Goal: Task Accomplishment & Management: Manage account settings

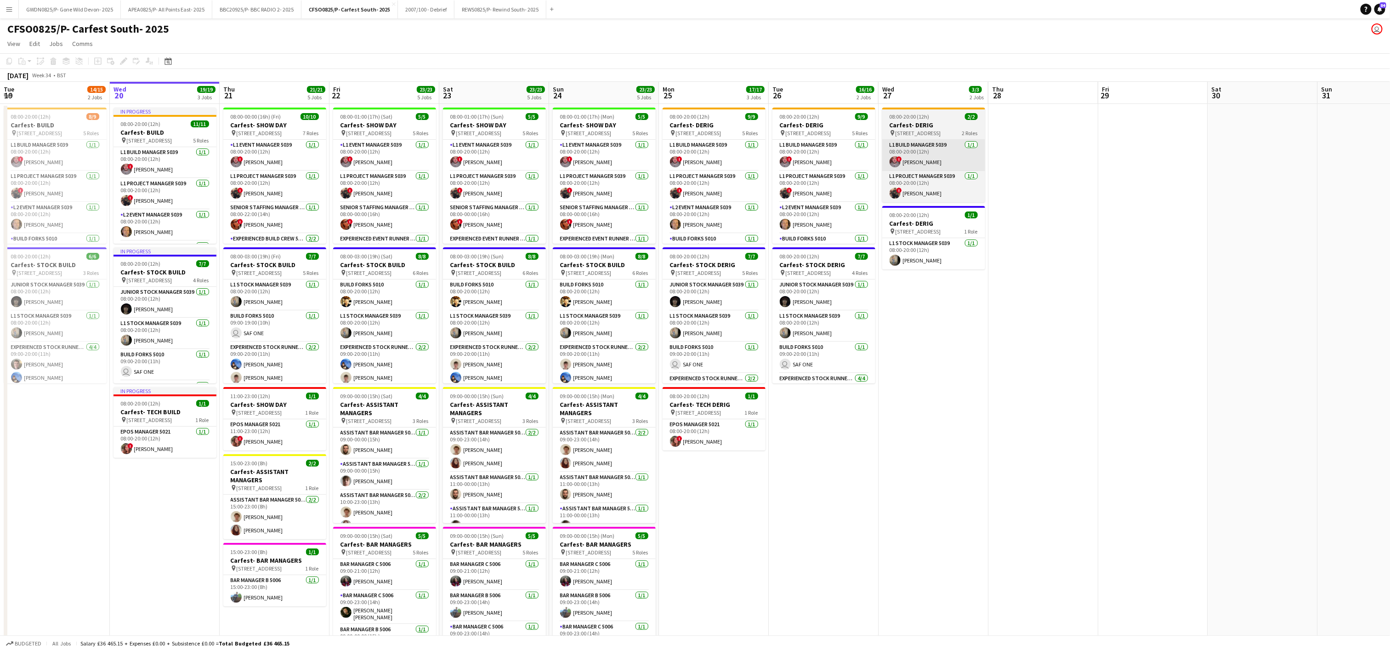
scroll to position [0, 356]
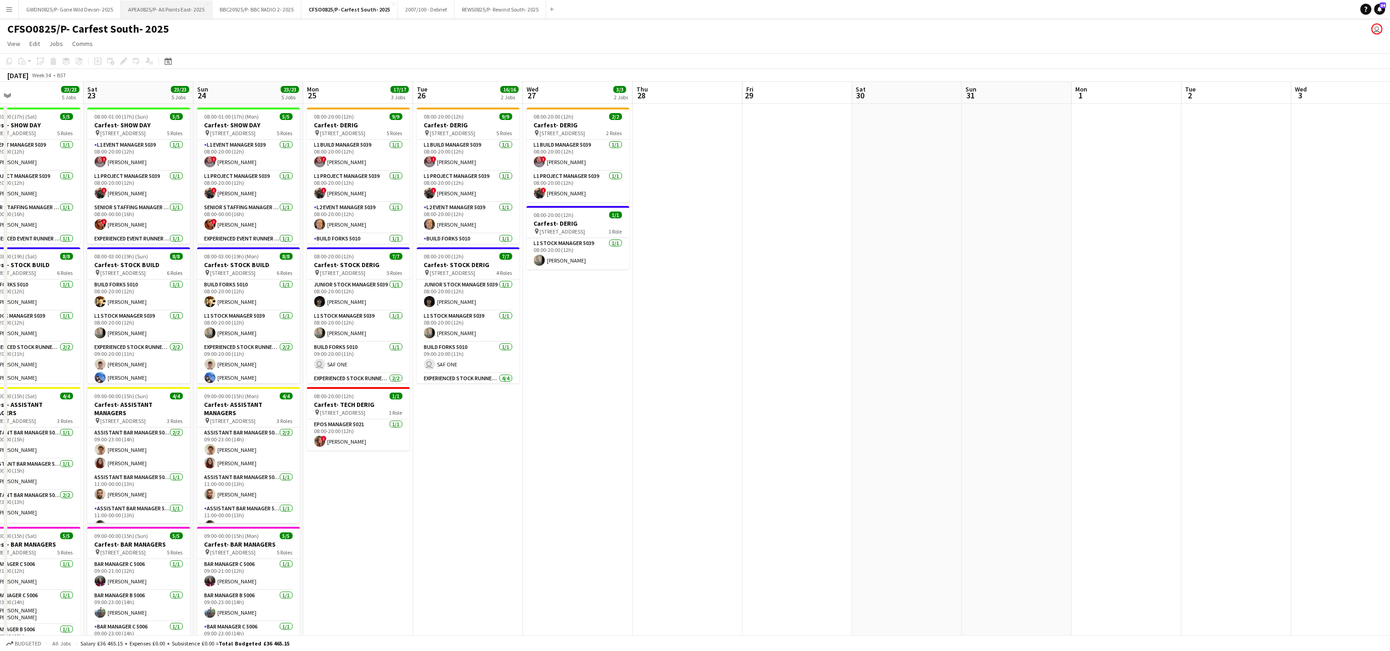
click at [160, 10] on button "APEA0825/P- All Points East- 2025 Close" at bounding box center [166, 9] width 91 height 18
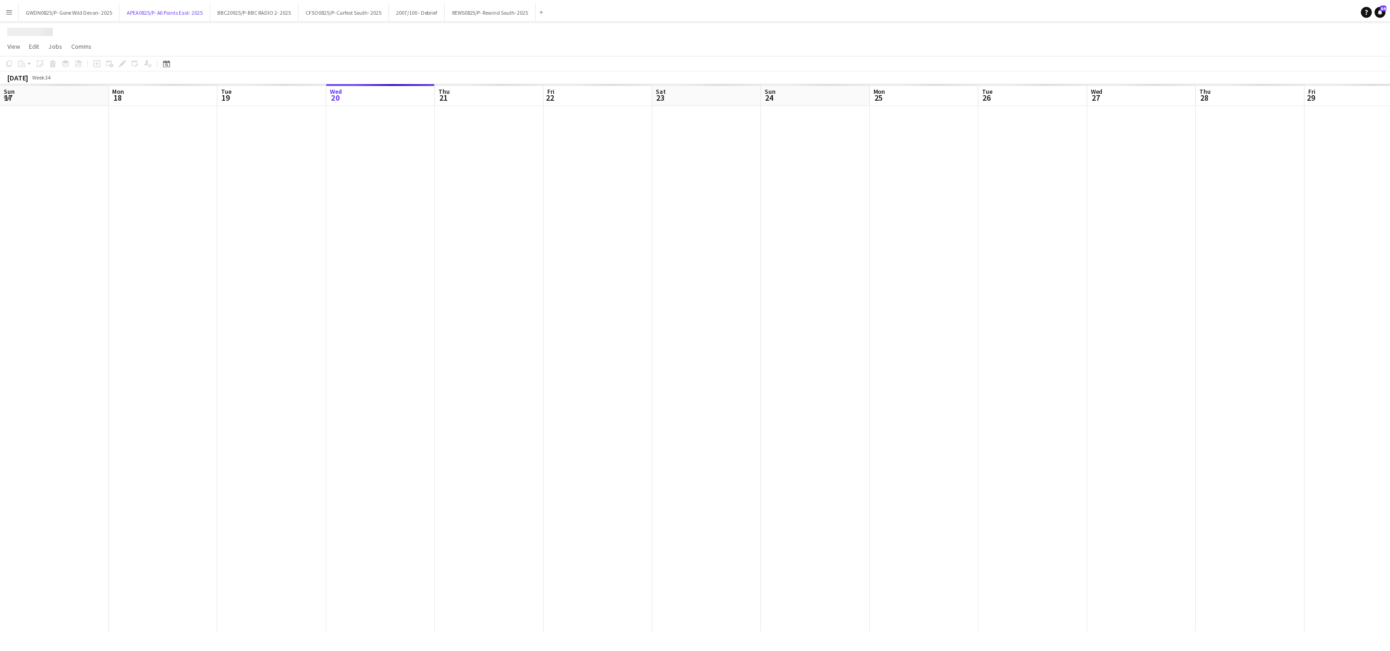
scroll to position [0, 220]
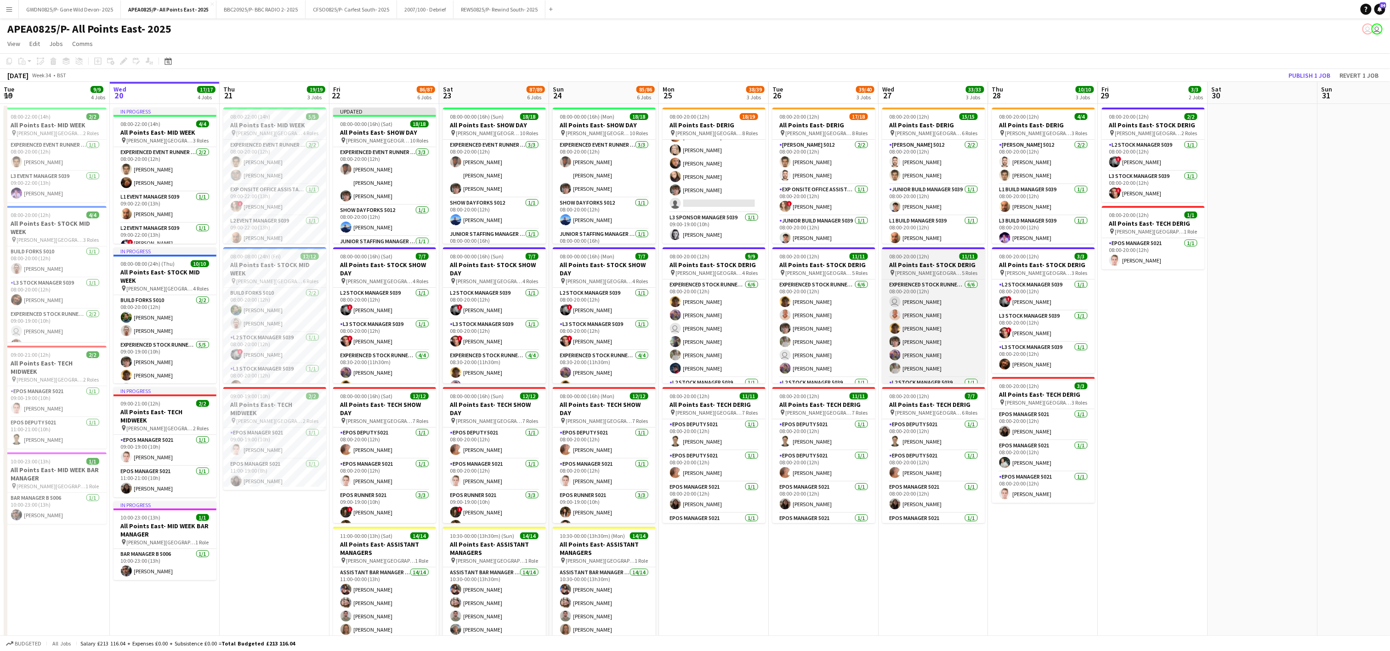
drag, startPoint x: 725, startPoint y: 195, endPoint x: 886, endPoint y: 250, distance: 169.4
click at [725, 197] on app-card-role "Experienced Build Crew 5010 [DATE] 09:00-19:00 (10h) [PERSON_NAME] [PERSON_NAME…" at bounding box center [713, 136] width 103 height 151
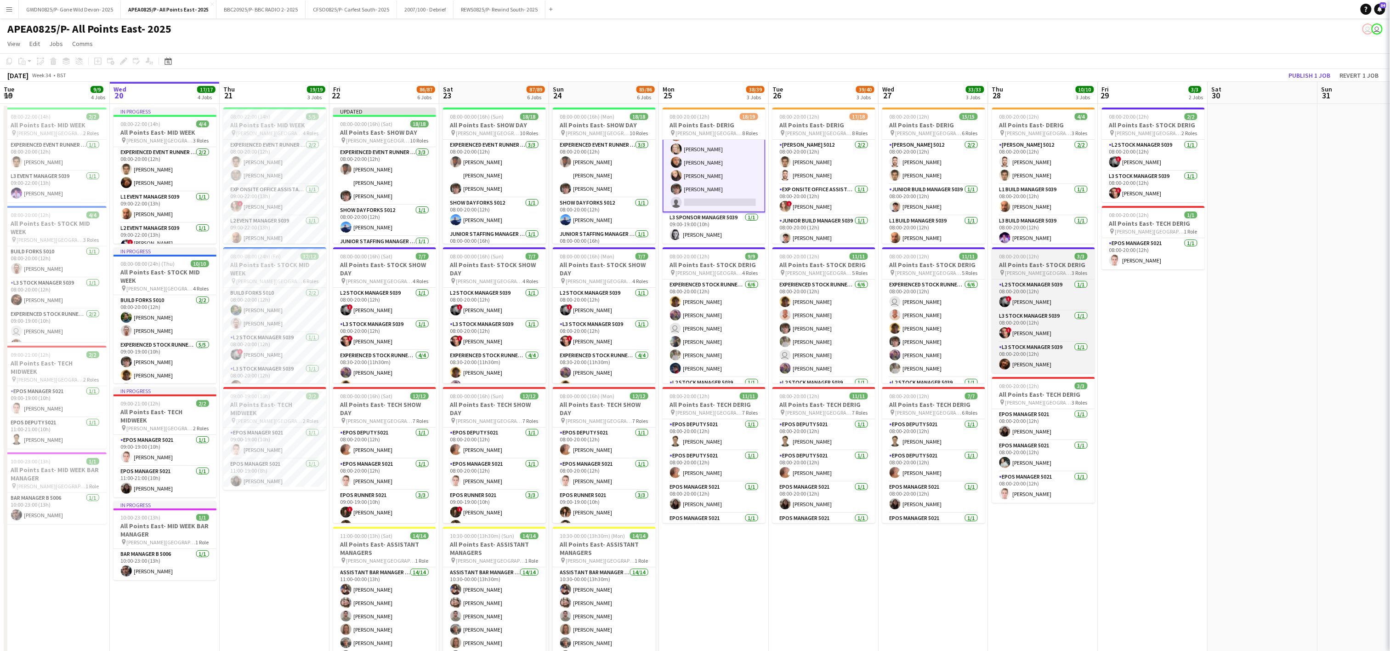
scroll to position [298, 0]
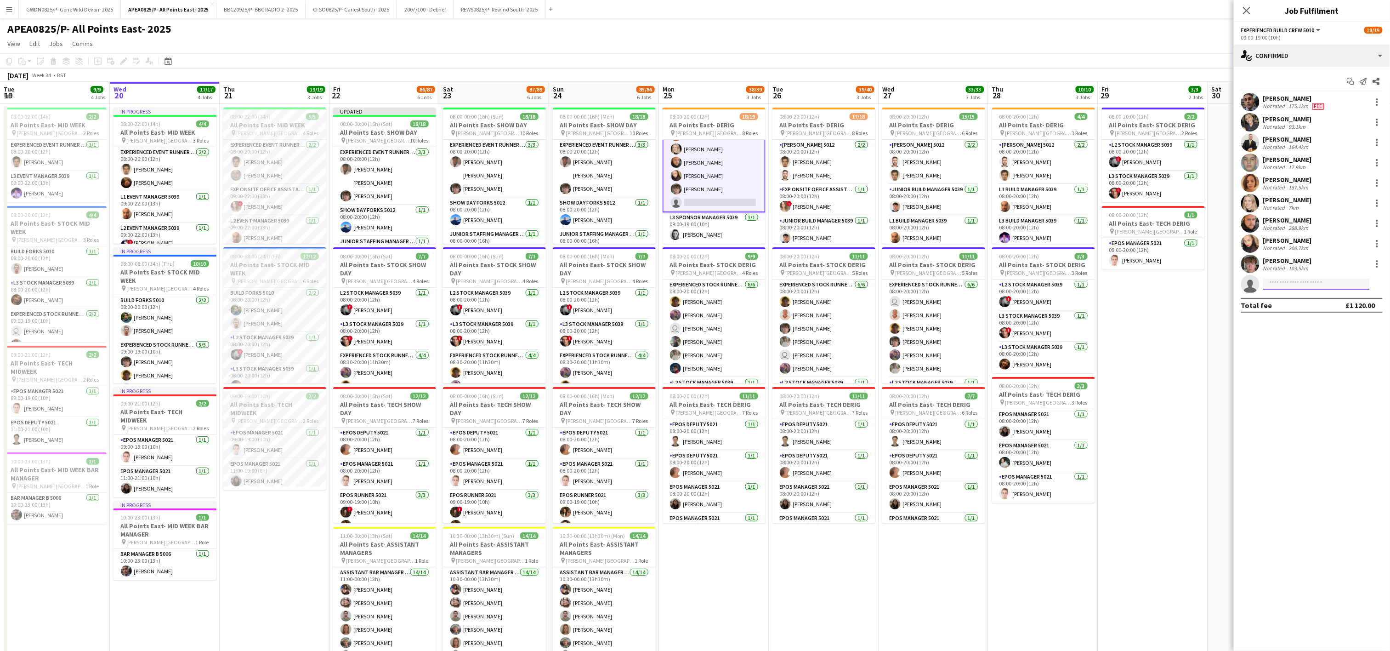
click at [1295, 285] on input at bounding box center [1316, 283] width 107 height 11
type input "******"
click at [1306, 314] on span "[PHONE_NUMBER]" at bounding box center [1317, 312] width 92 height 7
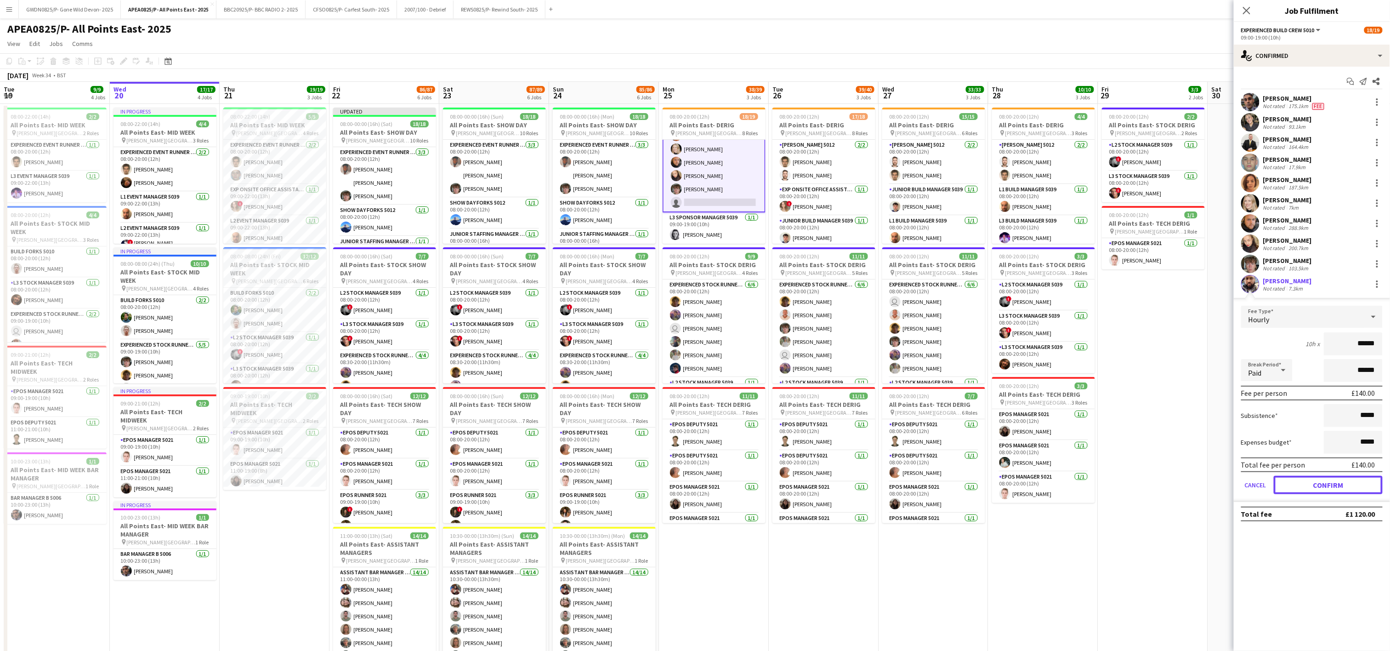
drag, startPoint x: 1329, startPoint y: 491, endPoint x: 1238, endPoint y: 369, distance: 152.0
click at [1328, 490] on button "Confirm" at bounding box center [1327, 484] width 109 height 18
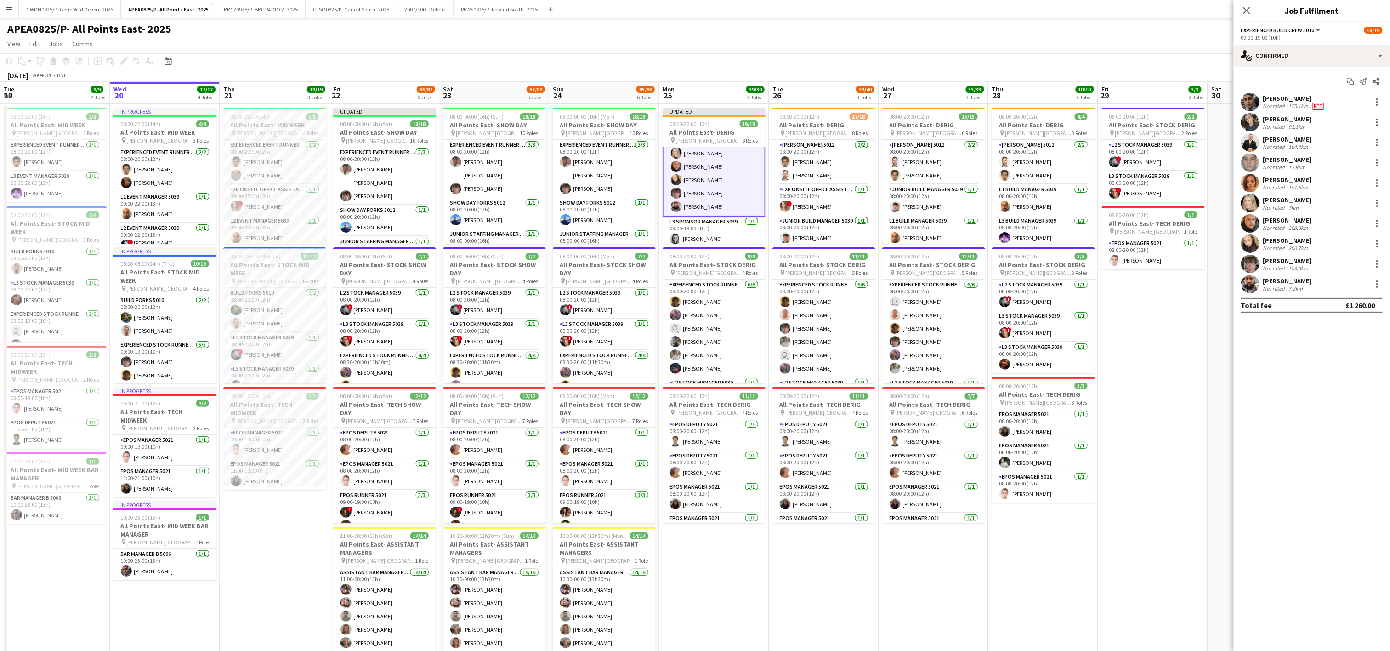
drag, startPoint x: 1233, startPoint y: 365, endPoint x: 1196, endPoint y: 358, distance: 37.4
click at [1232, 365] on app-date-cell at bounding box center [1263, 532] width 110 height 856
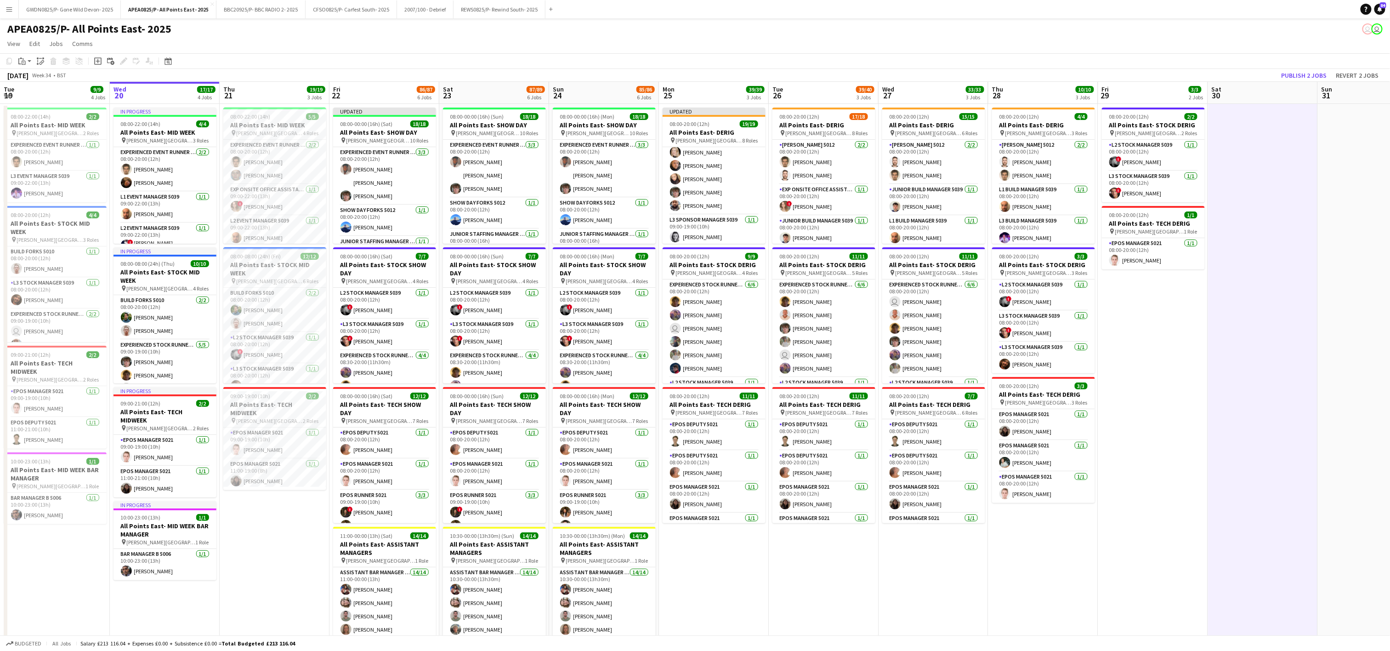
scroll to position [297, 0]
click at [1306, 69] on div "[DATE] Week 34 • BST Publish 2 jobs Revert 2 jobs" at bounding box center [695, 75] width 1390 height 13
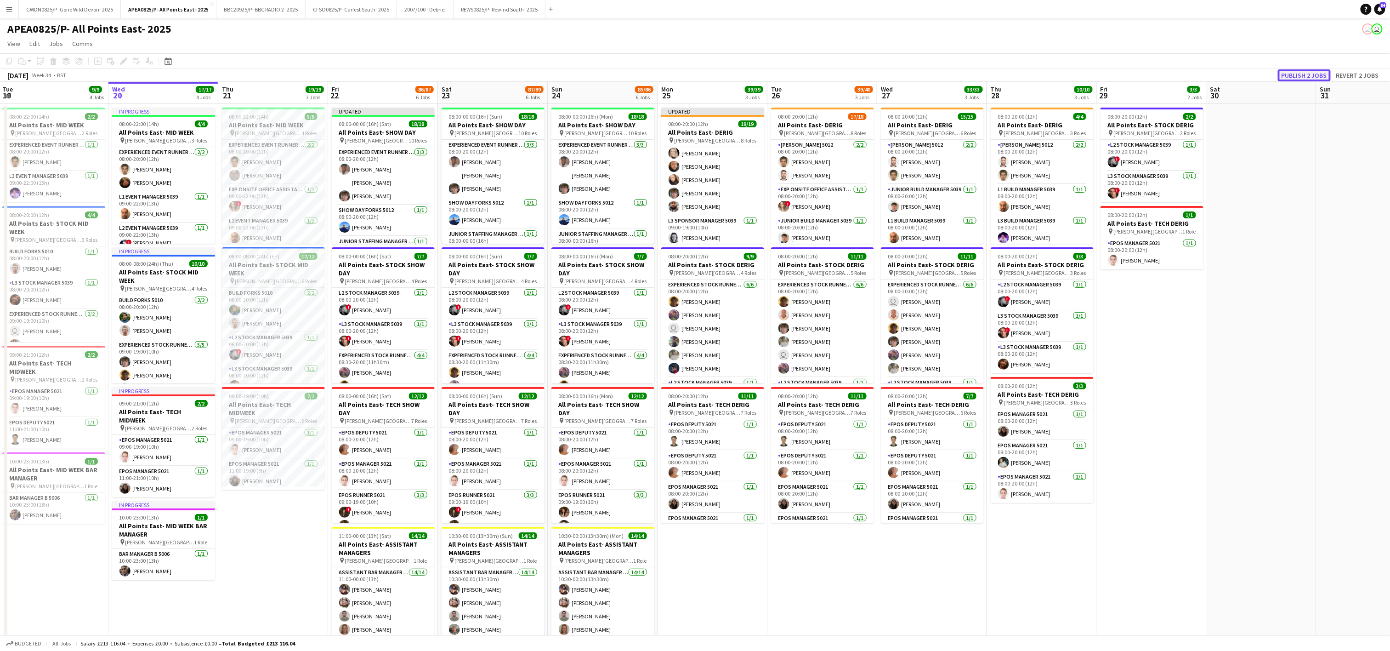
click at [1310, 79] on button "Publish 2 jobs" at bounding box center [1304, 75] width 53 height 12
click at [709, 126] on h3 "All Points East- DERIG" at bounding box center [712, 125] width 103 height 8
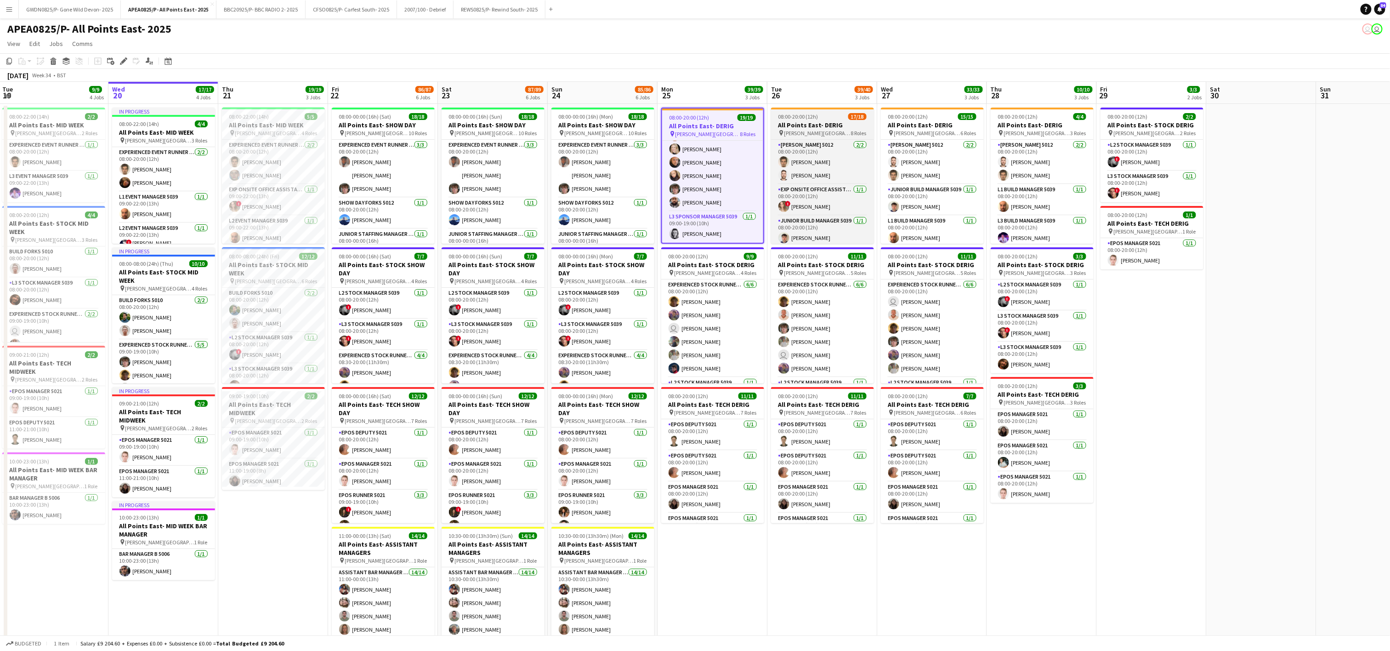
click at [800, 136] on span "[PERSON_NAME][GEOGRAPHIC_DATA]" at bounding box center [817, 133] width 67 height 7
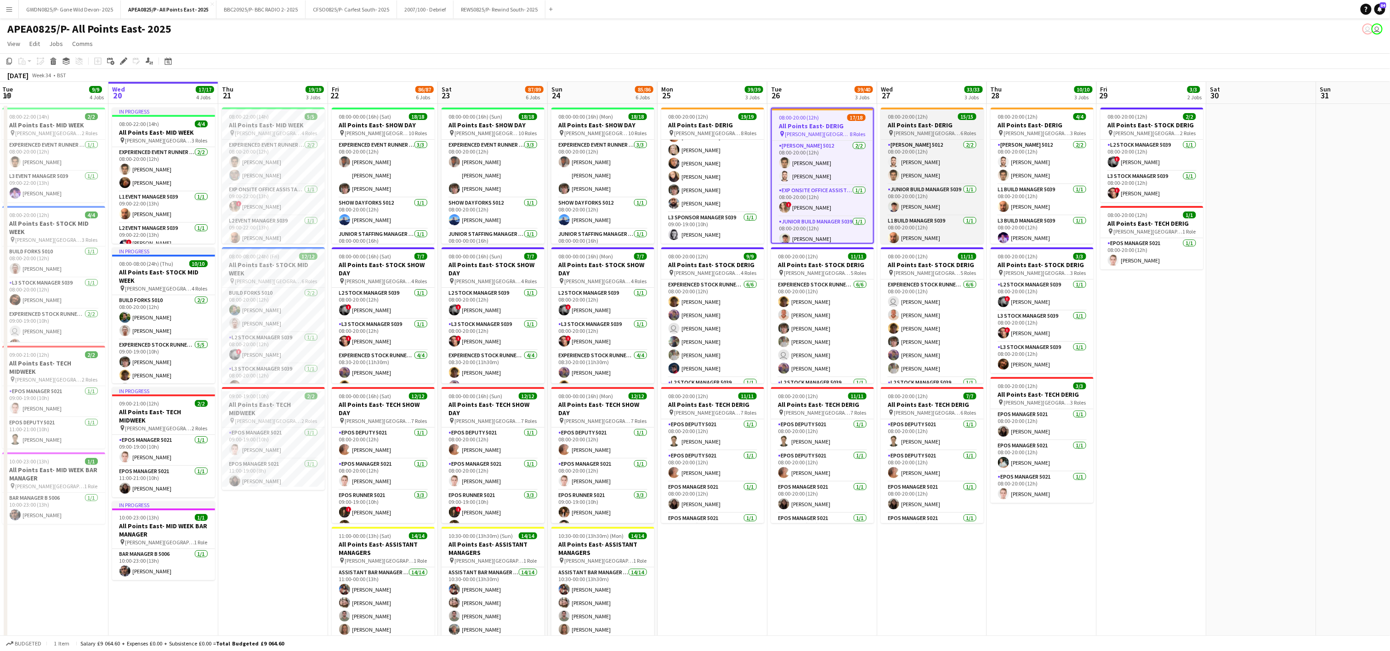
click at [924, 127] on h3 "All Points East- DERIG" at bounding box center [932, 125] width 103 height 8
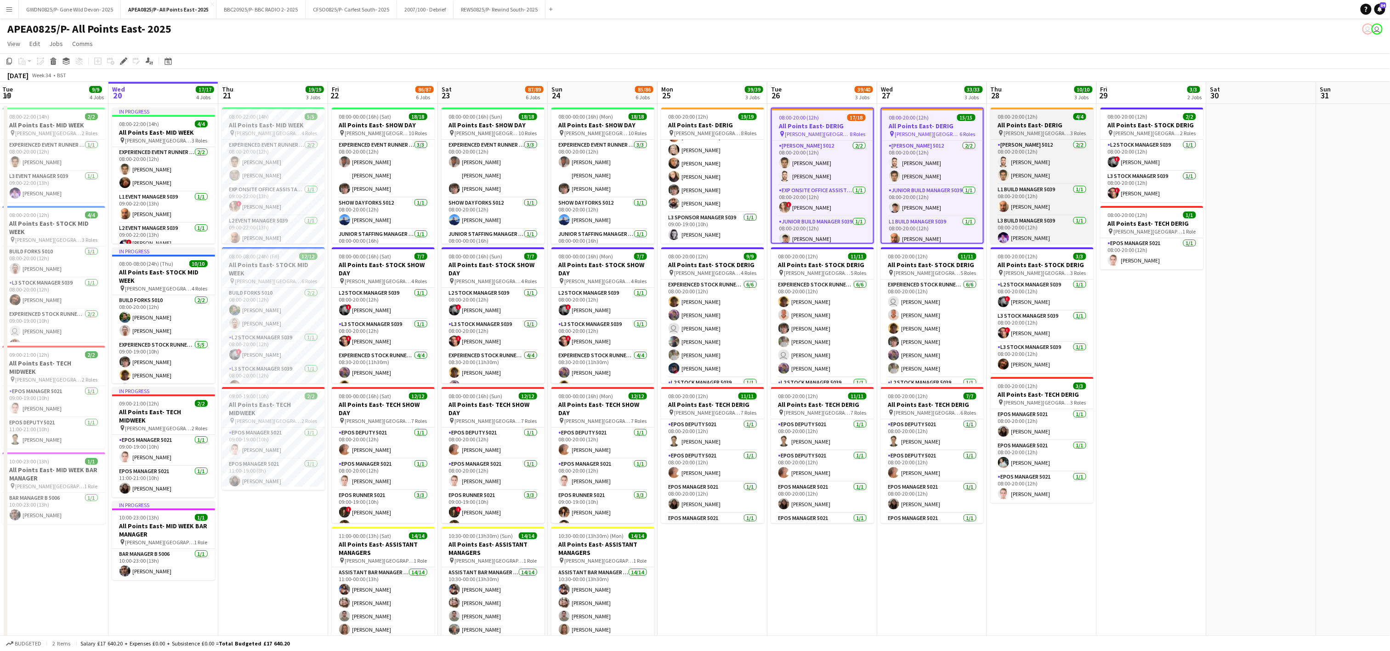
click at [1016, 130] on span "[PERSON_NAME][GEOGRAPHIC_DATA]" at bounding box center [1037, 133] width 67 height 7
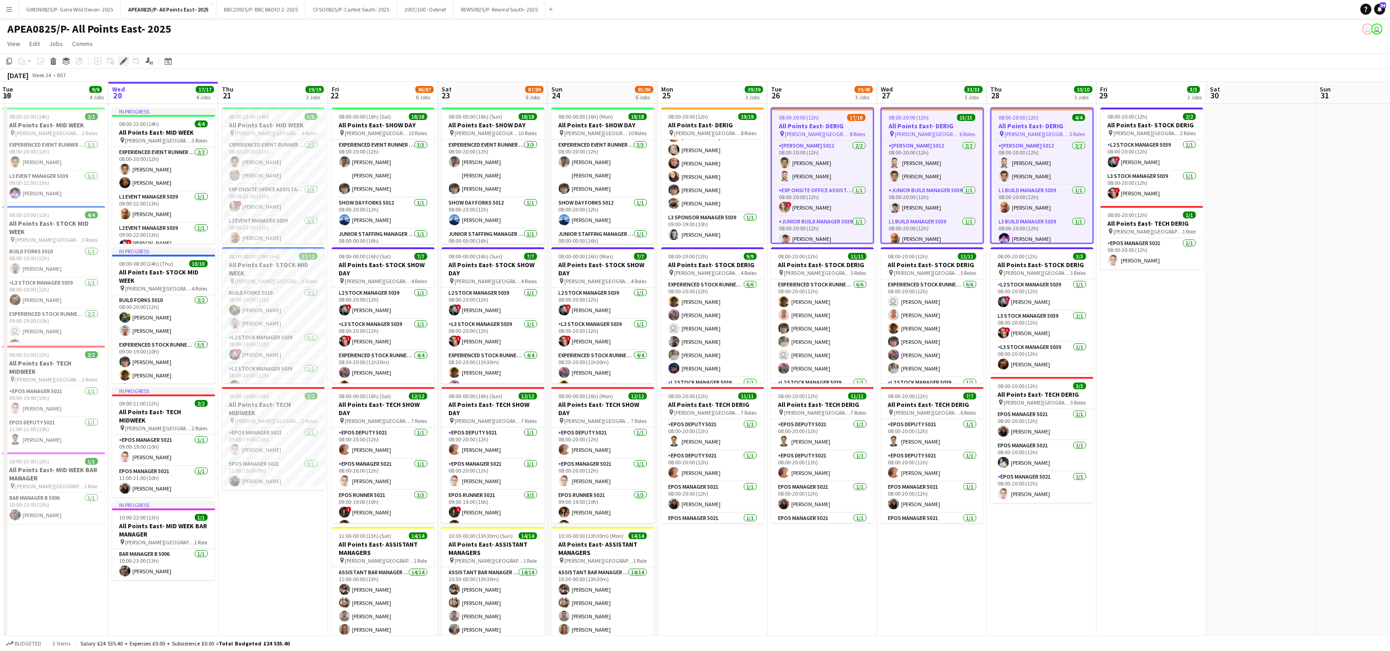
click at [121, 60] on icon "Edit" at bounding box center [123, 60] width 7 height 7
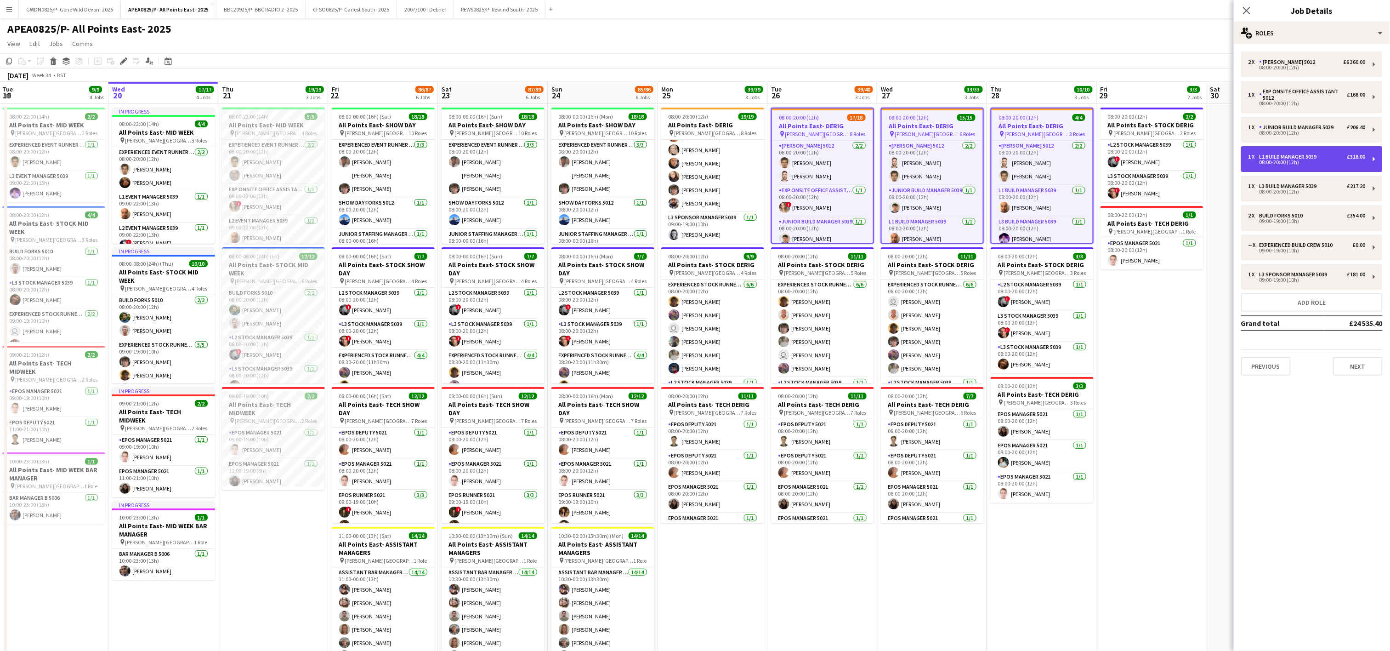
click at [1290, 165] on div "1 x L1 Build Manager 5039 £318.00 08:00-20:00 (12h)" at bounding box center [1311, 159] width 141 height 26
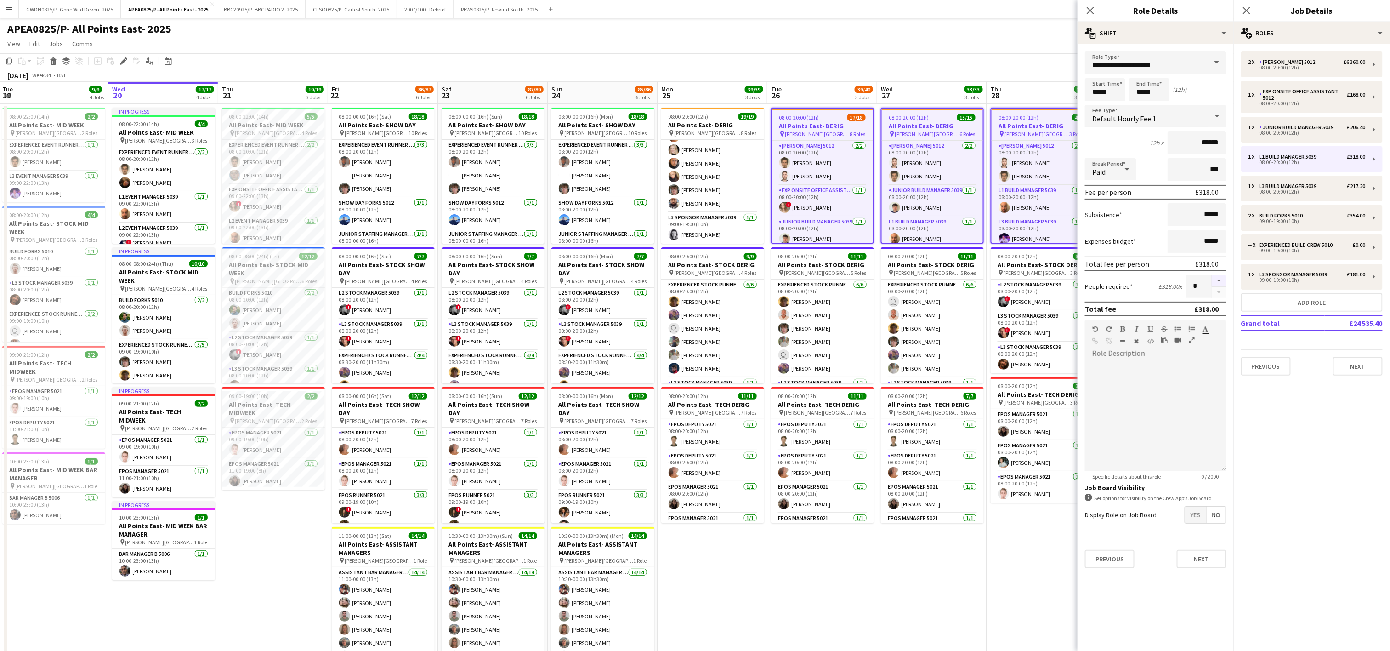
click at [1224, 276] on button "button" at bounding box center [1218, 281] width 15 height 12
type input "*"
drag, startPoint x: 1016, startPoint y: 564, endPoint x: 961, endPoint y: 494, distance: 88.3
click at [1016, 564] on app-date-cell "08:00-20:00 (12h) 4/4 All Points East- DERIG pin [PERSON_NAME] London 3 Roles […" at bounding box center [1042, 532] width 110 height 856
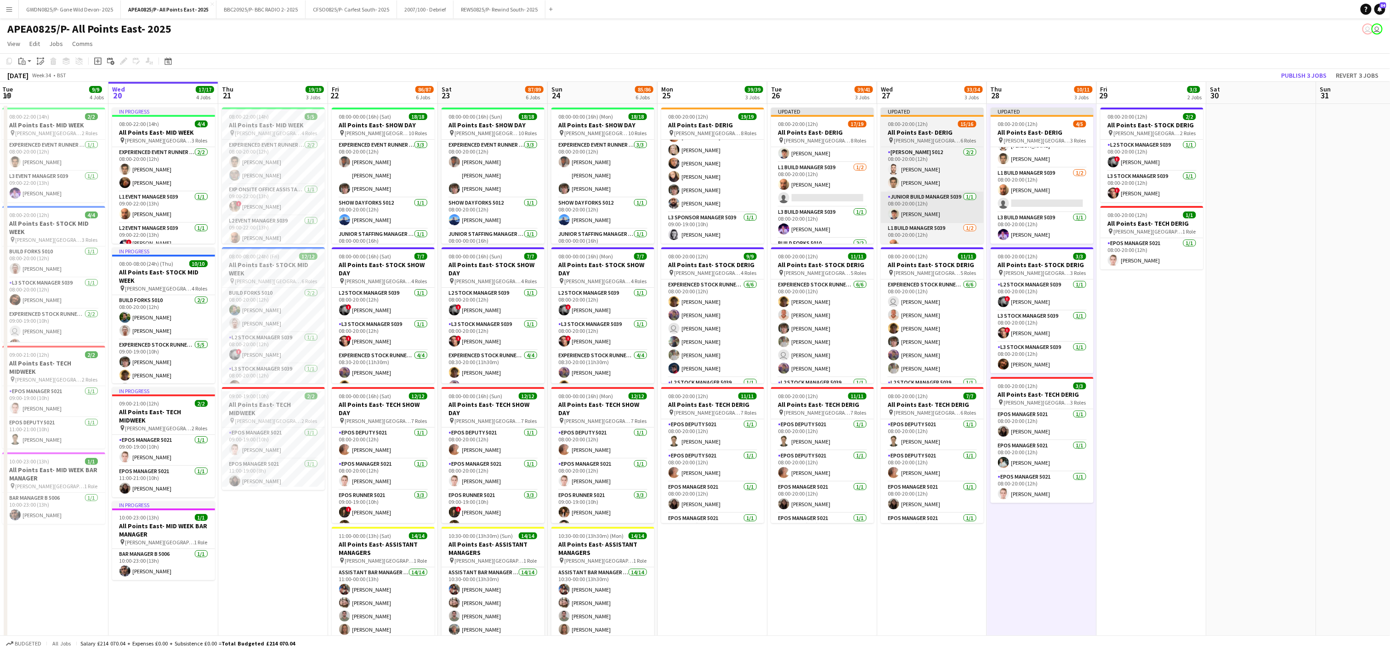
scroll to position [26, 0]
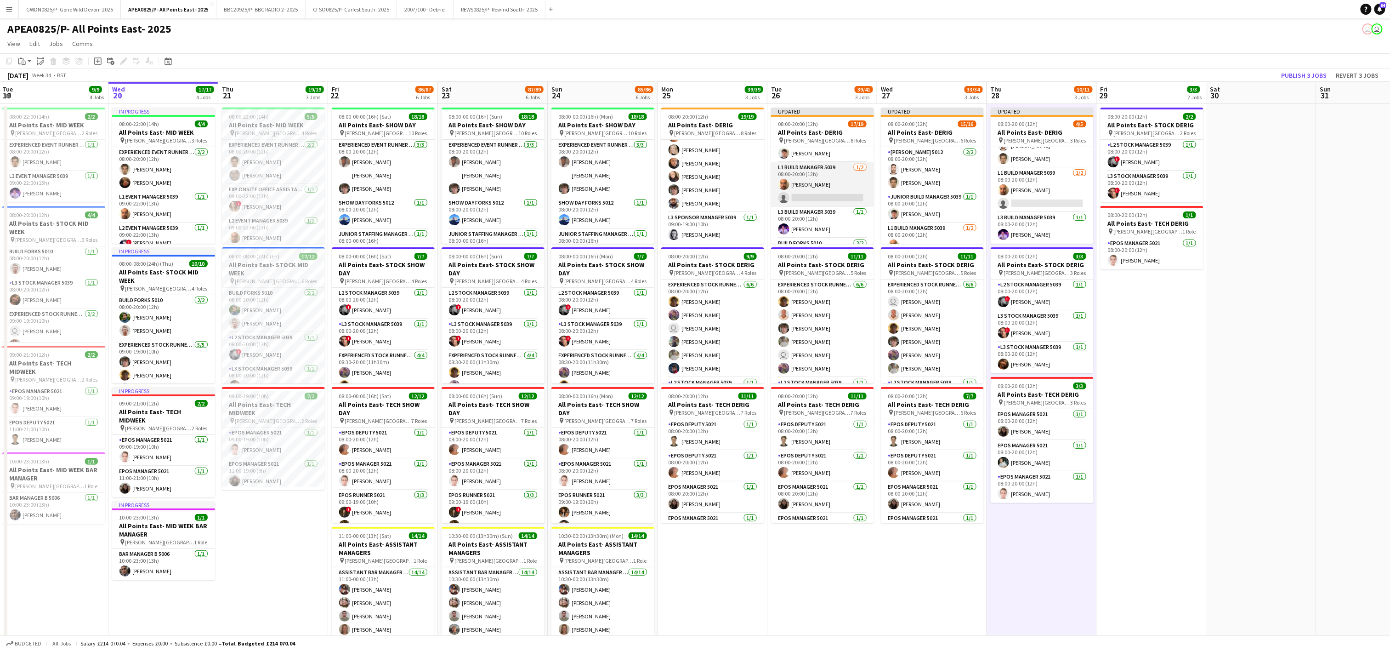
click at [814, 189] on app-card-role "L1 Build Manager 5039 [DATE] 08:00-20:00 (12h) [PERSON_NAME] single-neutral-act…" at bounding box center [822, 184] width 103 height 45
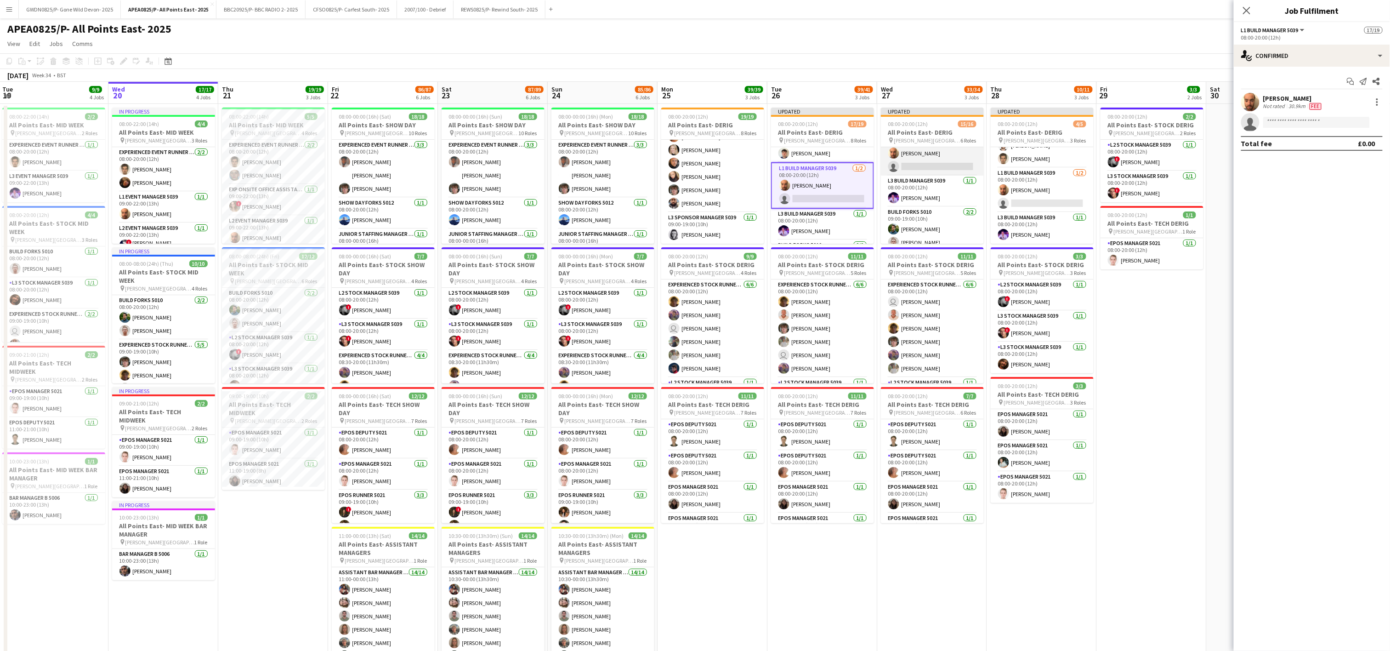
click at [924, 166] on app-card-role "L1 Build Manager 5039 [DATE] 08:00-20:00 (12h) [PERSON_NAME] single-neutral-act…" at bounding box center [932, 153] width 103 height 45
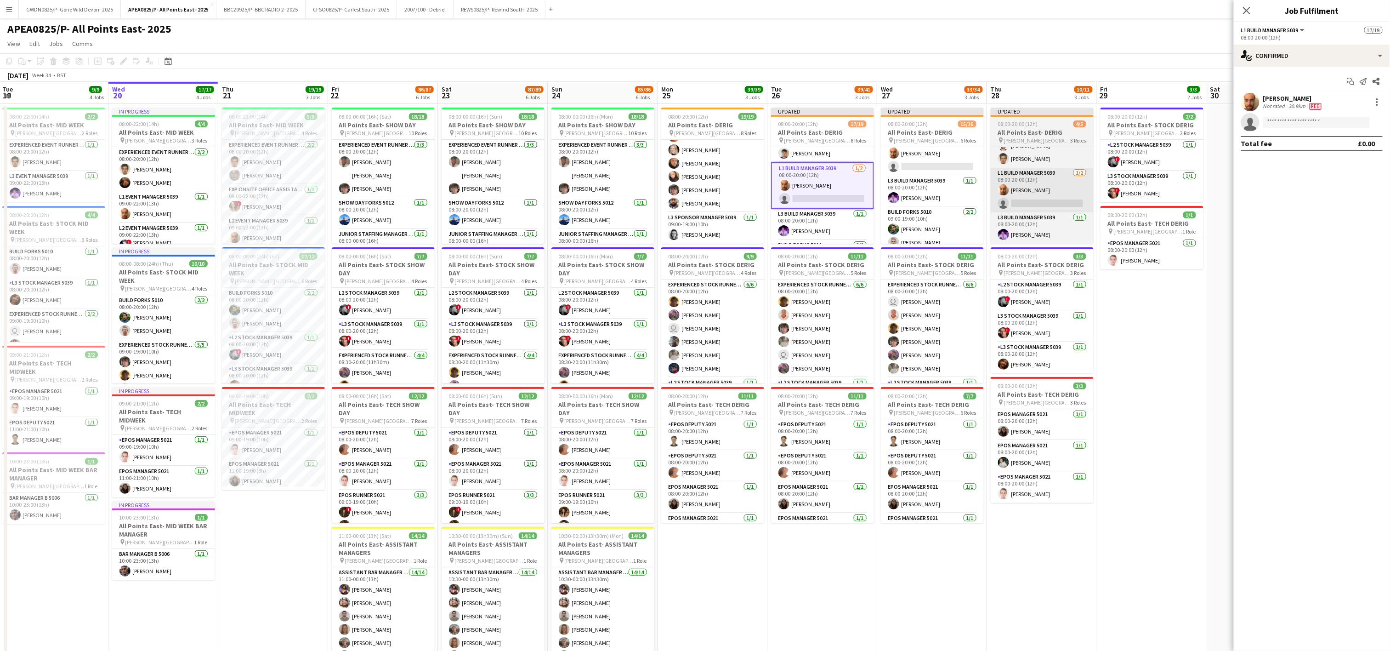
scroll to position [92, 0]
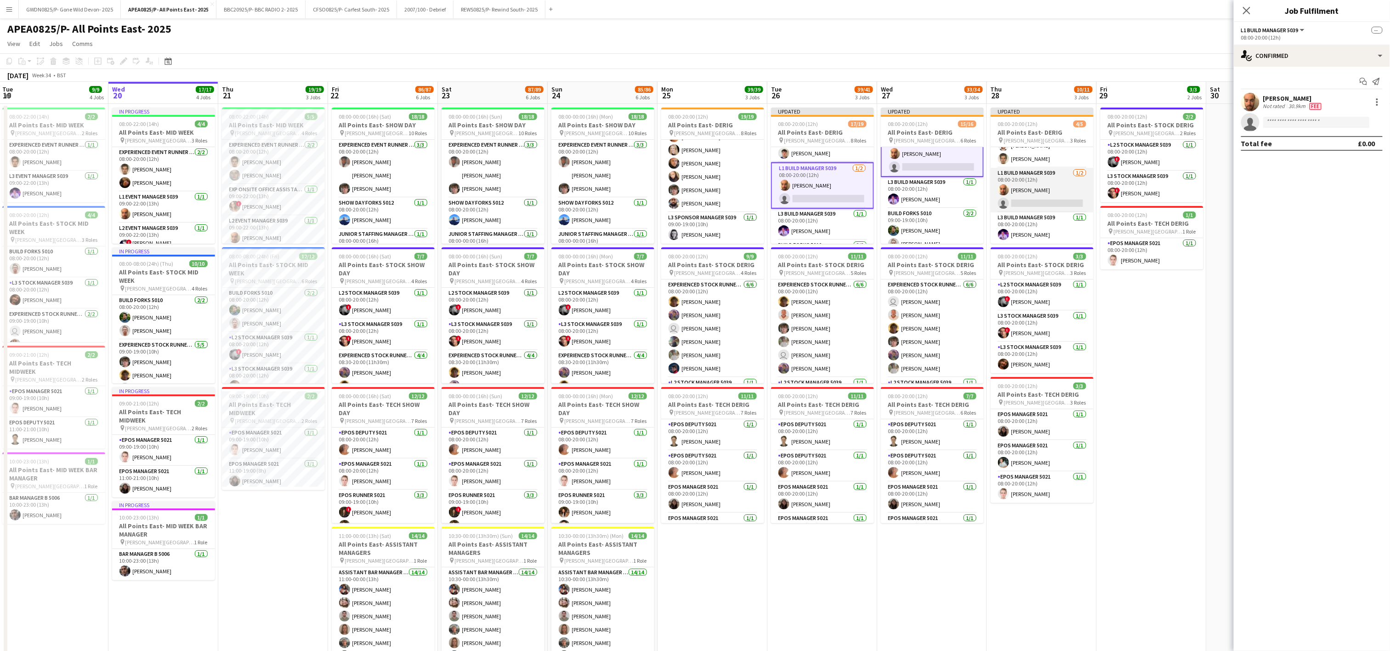
click at [1025, 196] on app-card-role "L1 Build Manager 5039 [DATE] 08:00-20:00 (12h) [PERSON_NAME] single-neutral-act…" at bounding box center [1041, 190] width 103 height 45
click at [1306, 119] on input at bounding box center [1316, 122] width 107 height 11
type input "****"
click at [1307, 140] on span "[PERSON_NAME]" at bounding box center [1297, 136] width 53 height 8
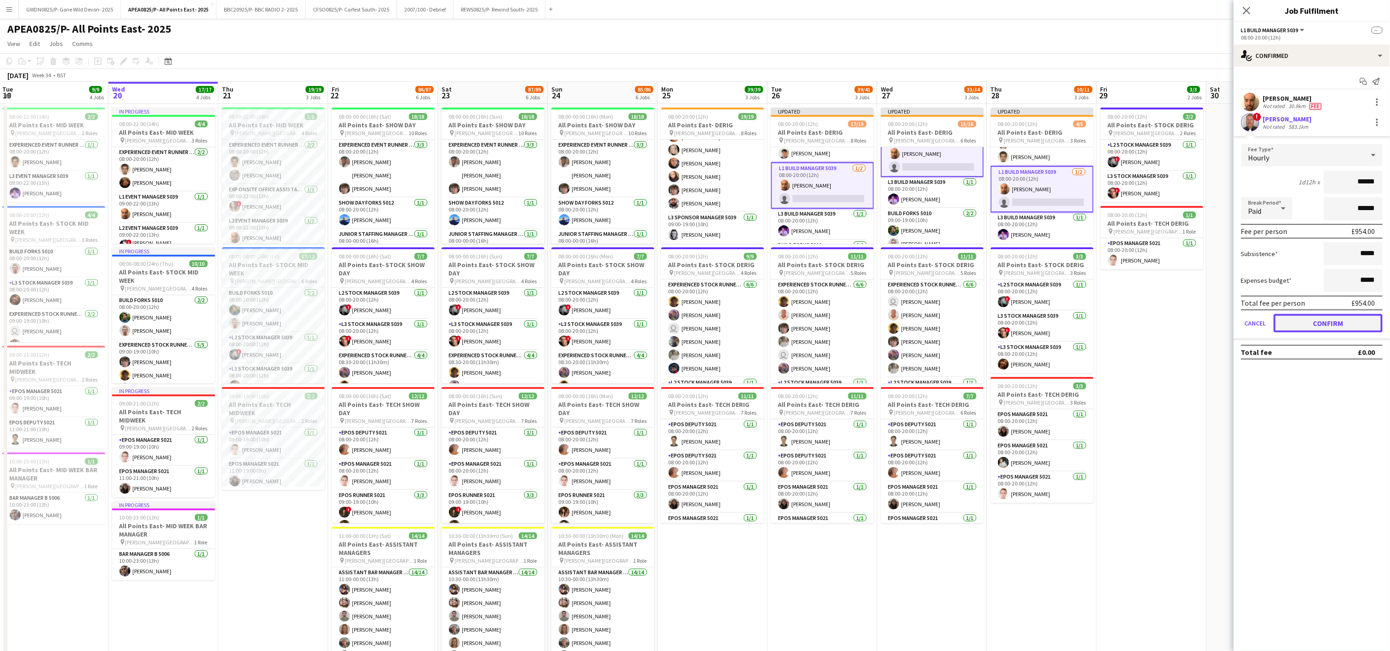
click at [1328, 320] on button "Confirm" at bounding box center [1327, 323] width 109 height 18
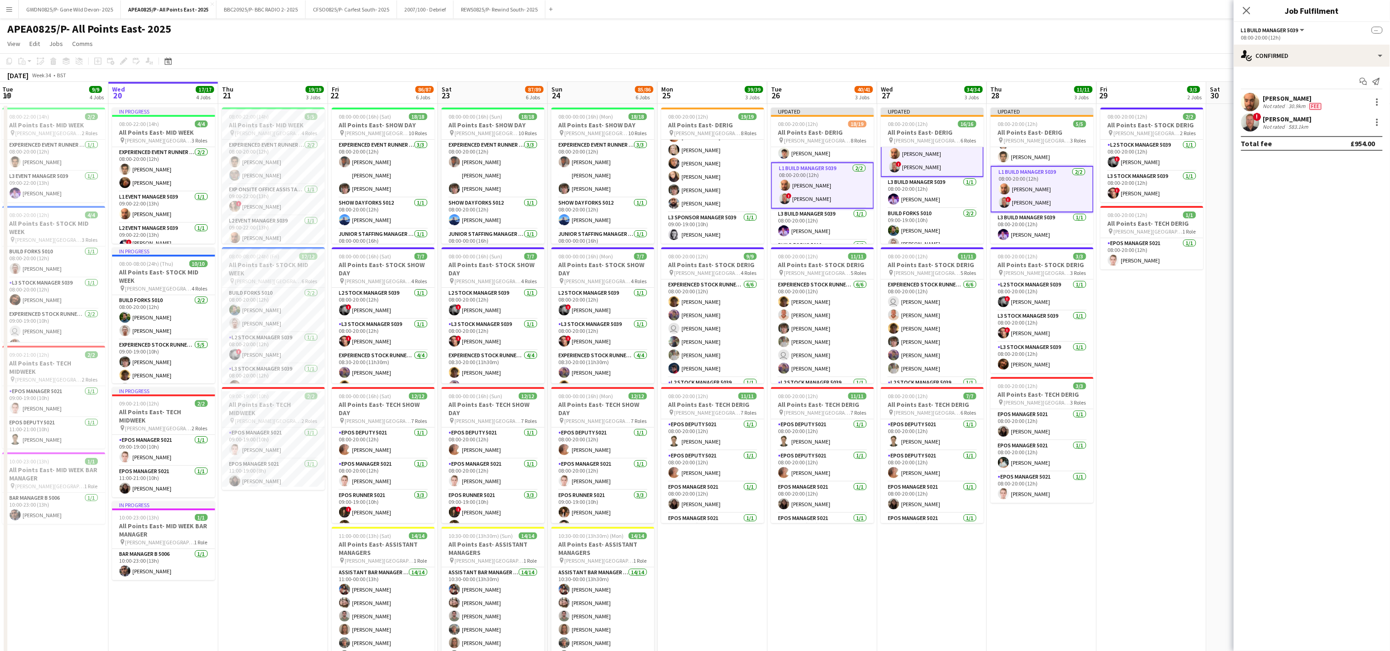
click at [1158, 342] on app-date-cell "08:00-20:00 (12h) 2/2 All Points East- STOCK DERIG pin [PERSON_NAME] [GEOGRAPHI…" at bounding box center [1152, 532] width 110 height 856
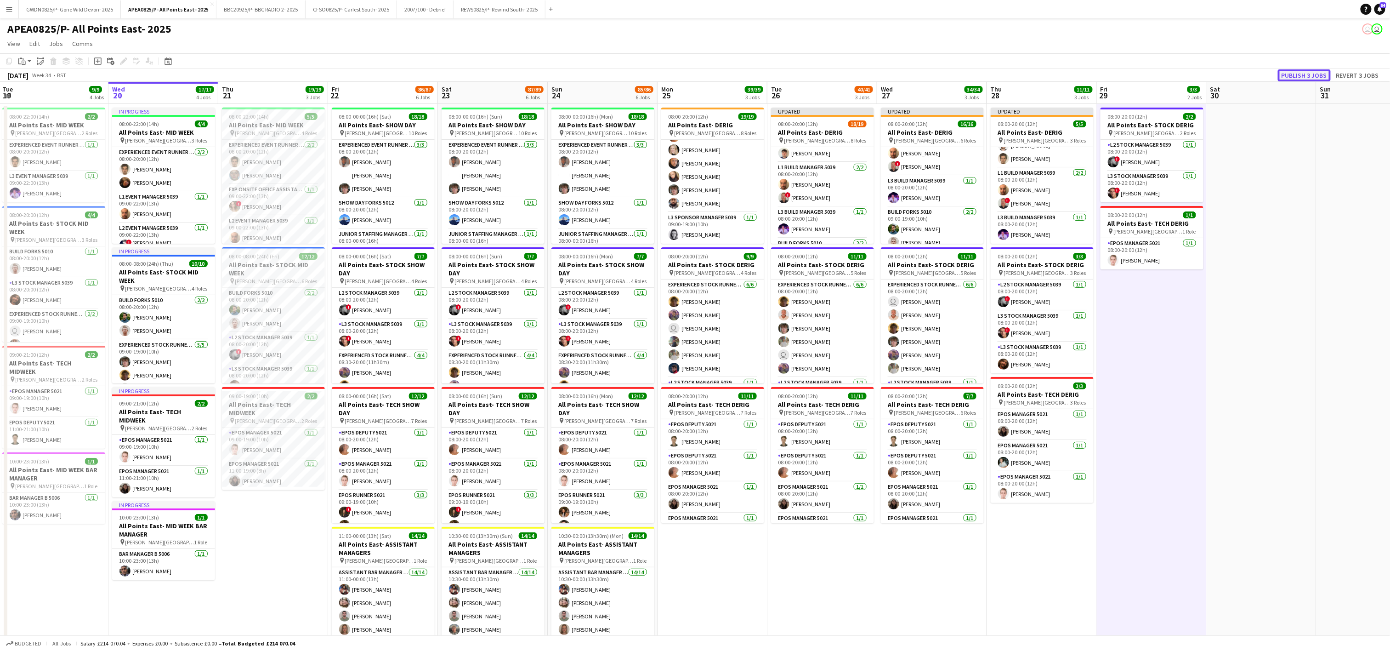
click at [1314, 75] on button "Publish 3 jobs" at bounding box center [1304, 75] width 53 height 12
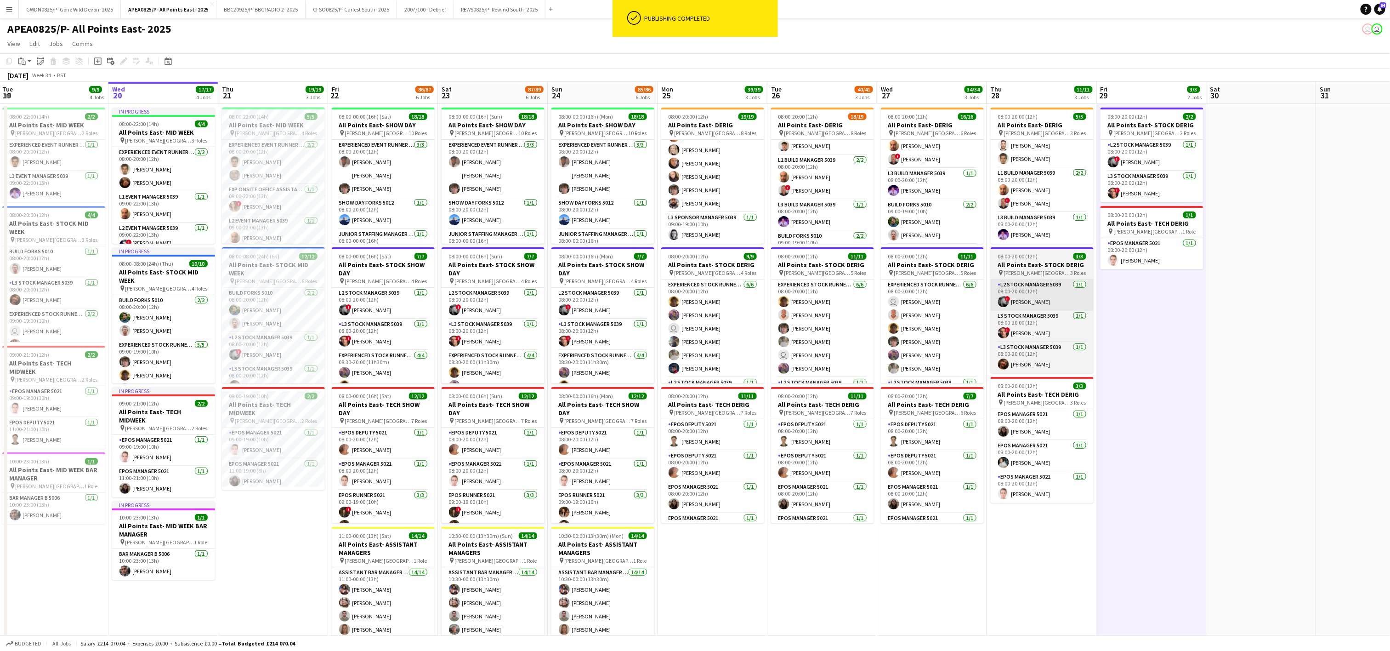
scroll to position [18, 0]
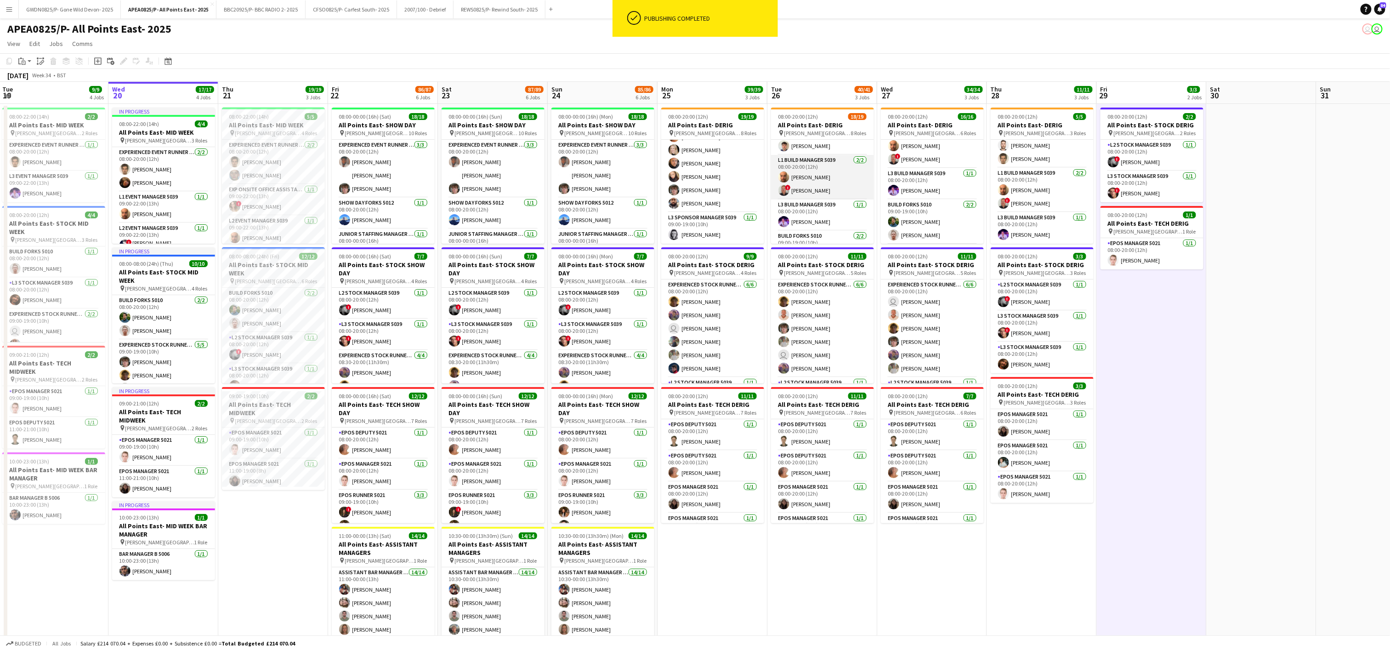
click at [798, 184] on app-card-role "L1 Build Manager 5039 [DATE] 08:00-20:00 (12h) [PERSON_NAME] ! [PERSON_NAME]" at bounding box center [822, 177] width 103 height 45
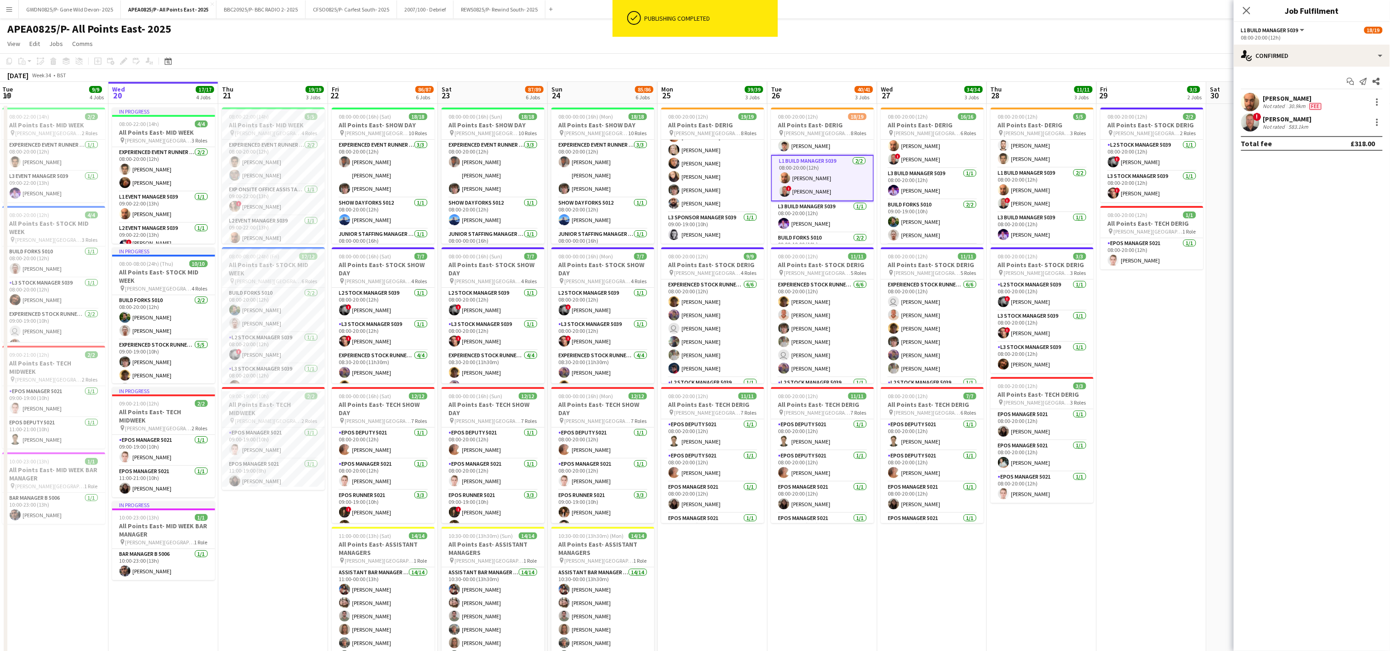
click at [1285, 123] on div "Not rated" at bounding box center [1275, 126] width 24 height 7
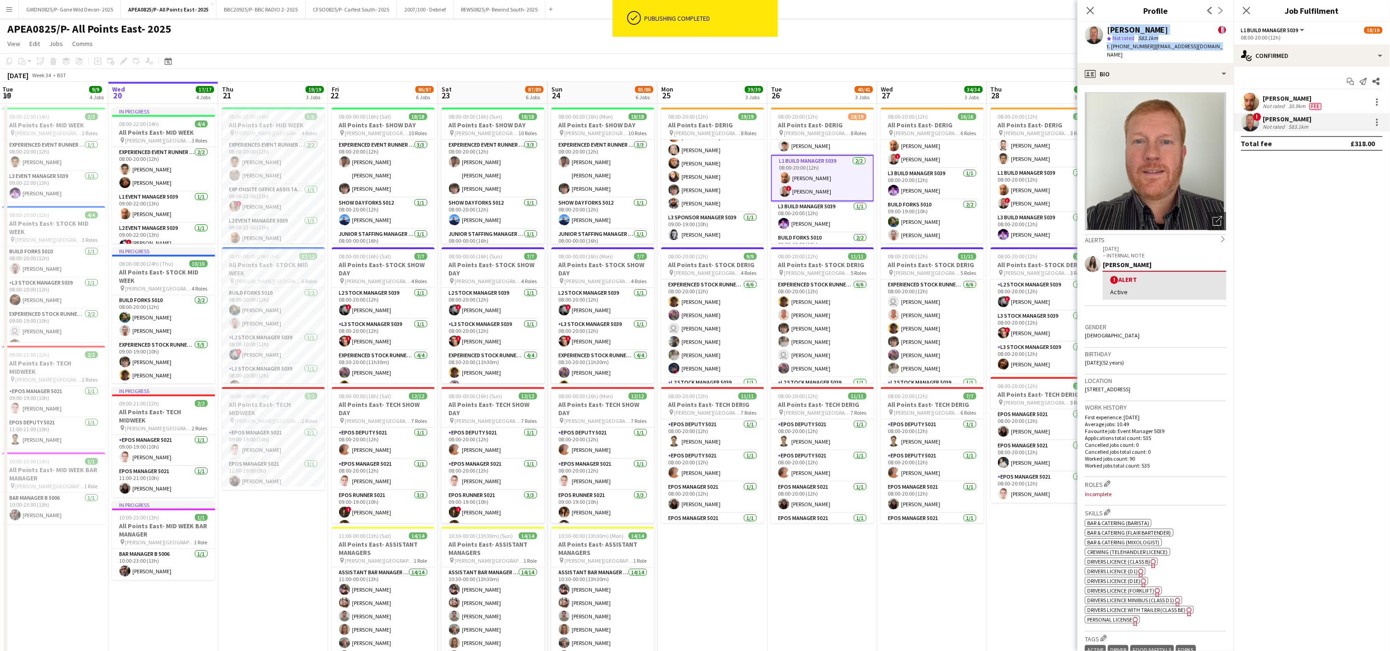
drag, startPoint x: 1218, startPoint y: 49, endPoint x: 1107, endPoint y: 26, distance: 114.0
click at [1107, 26] on div "[PERSON_NAME] ! star Not rated 583.1km t. [PHONE_NUMBER] | [EMAIL_ADDRESS][DOMA…" at bounding box center [1155, 42] width 156 height 41
drag, startPoint x: 1107, startPoint y: 26, endPoint x: 1111, endPoint y: 28, distance: 4.8
copy div "[PERSON_NAME] ! star Not rated 583.1km t. [PHONE_NUMBER] | [EMAIL_ADDRESS][DOMA…"
click at [807, 601] on app-date-cell "08:00-20:00 (12h) 18/19 All Points East- DERIG pin [PERSON_NAME][GEOGRAPHIC_DAT…" at bounding box center [822, 532] width 110 height 856
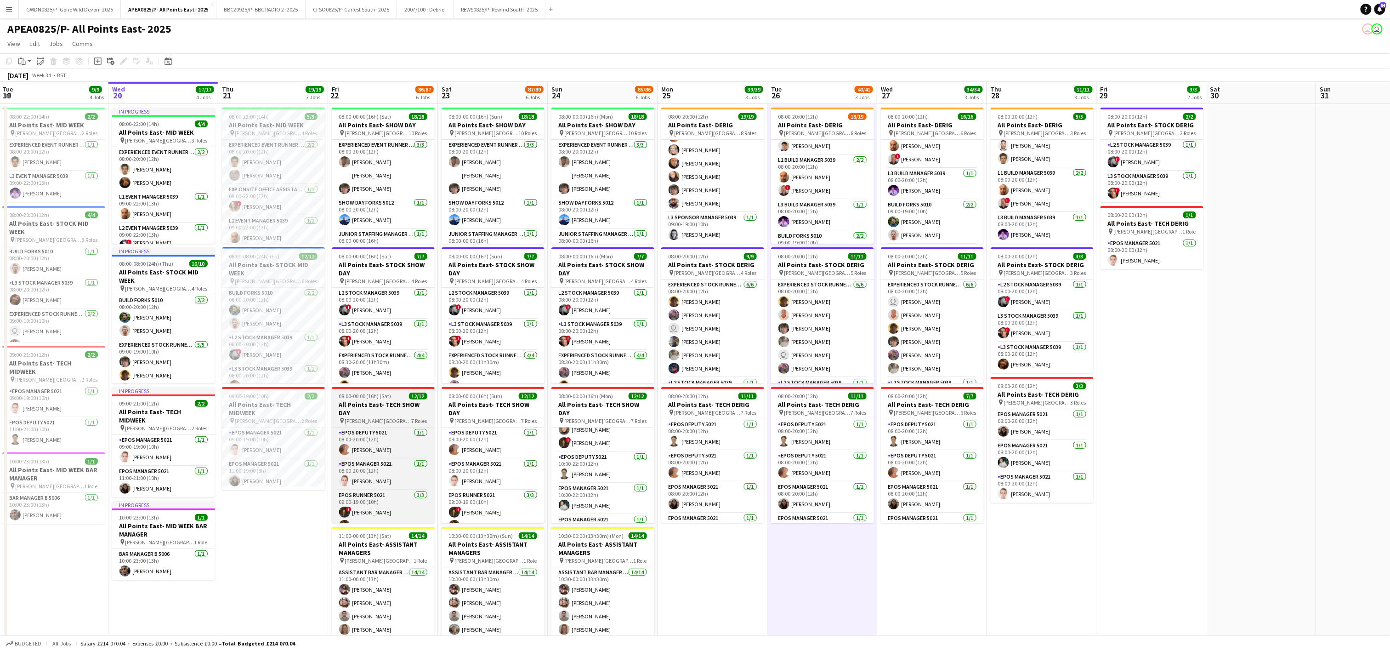
scroll to position [184, 0]
click at [369, 395] on span "08:00-00:00 (16h) (Sat)" at bounding box center [365, 395] width 52 height 7
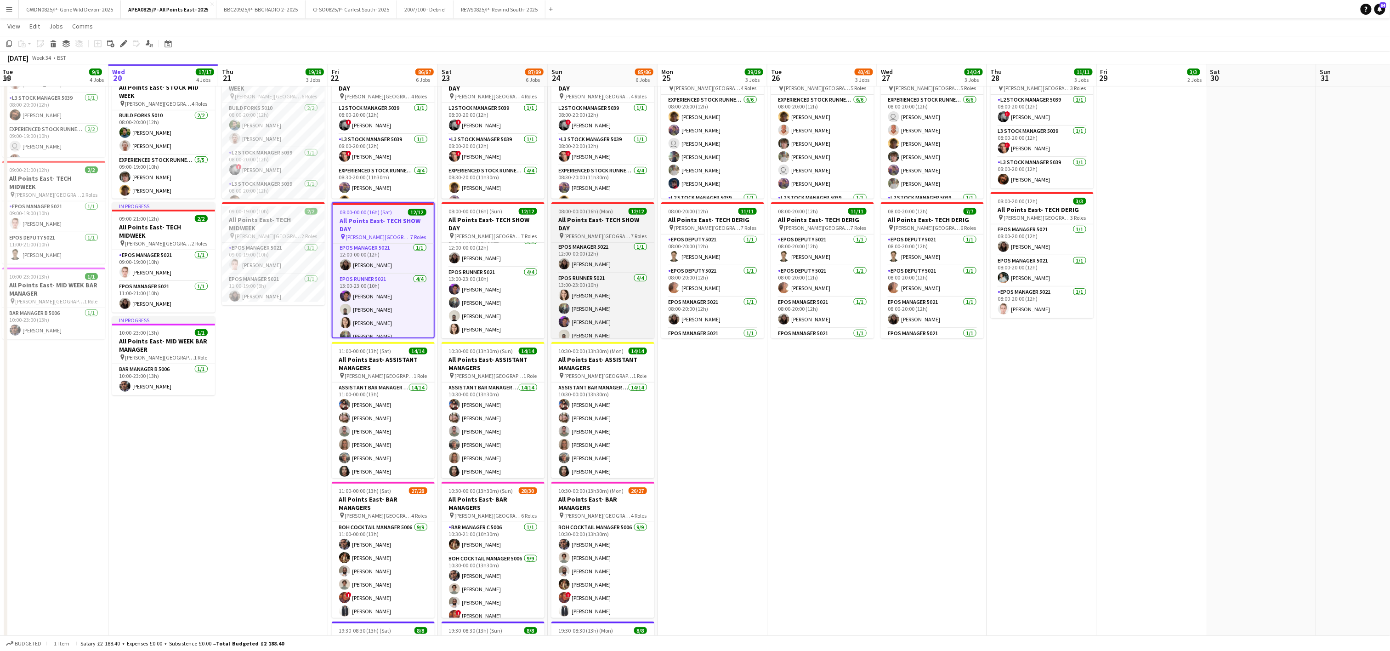
scroll to position [193, 0]
drag, startPoint x: 377, startPoint y: 207, endPoint x: 417, endPoint y: 213, distance: 40.4
click at [378, 207] on app-job-card "08:00-00:00 (16h) (Sat) 12/12 All Points East- TECH SHOW DAY pin [PERSON_NAME] …" at bounding box center [383, 270] width 103 height 136
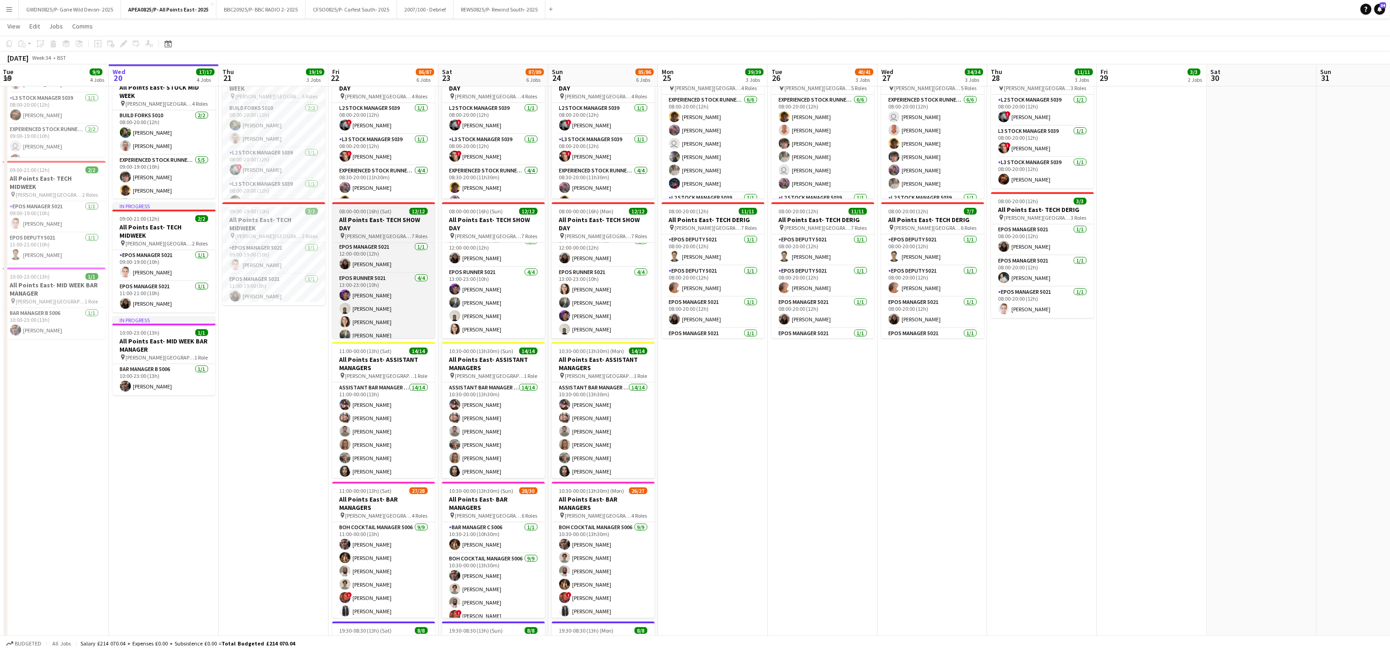
click at [374, 215] on span "08:00-00:00 (16h) (Sat)" at bounding box center [366, 211] width 52 height 7
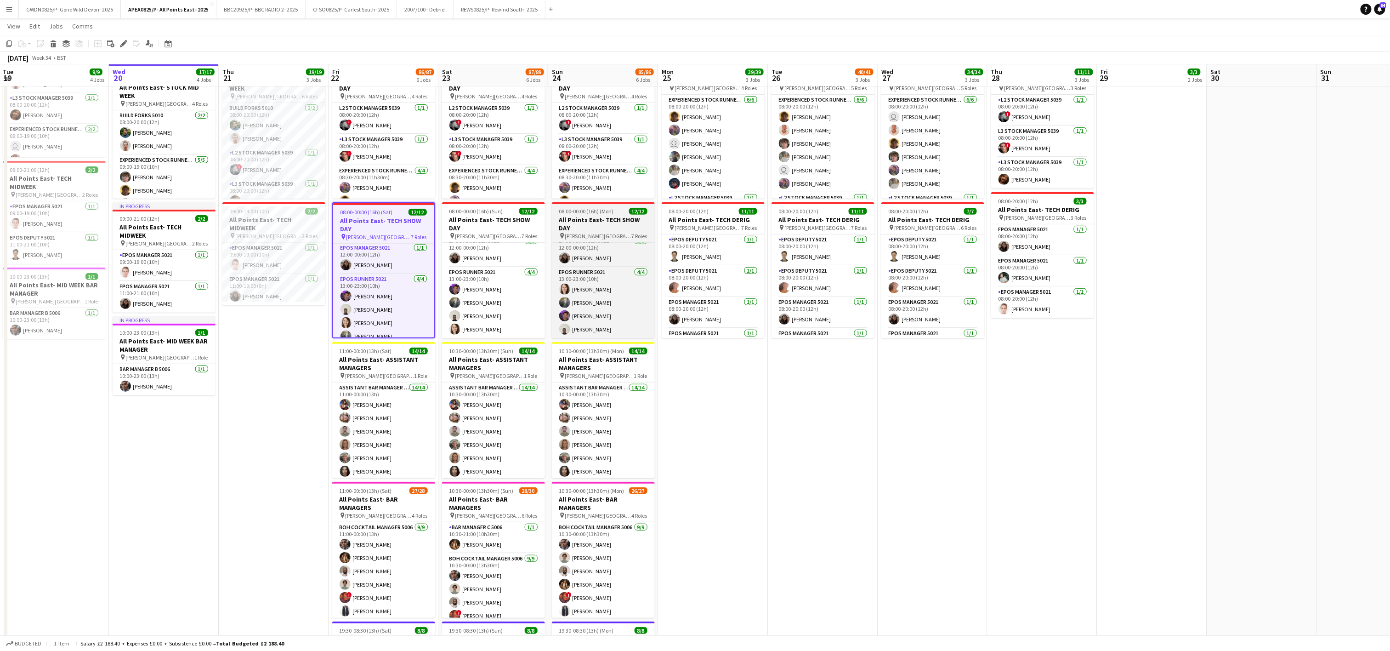
drag, startPoint x: 492, startPoint y: 223, endPoint x: 582, endPoint y: 222, distance: 89.6
click at [496, 222] on app-calendar-viewport "Sun 17 44/46 6 Jobs Mon 18 9/9 4 Jobs Tue 19 9/9 4 Jobs Wed 20 17/17 4 Jobs Thu…" at bounding box center [695, 313] width 1390 height 923
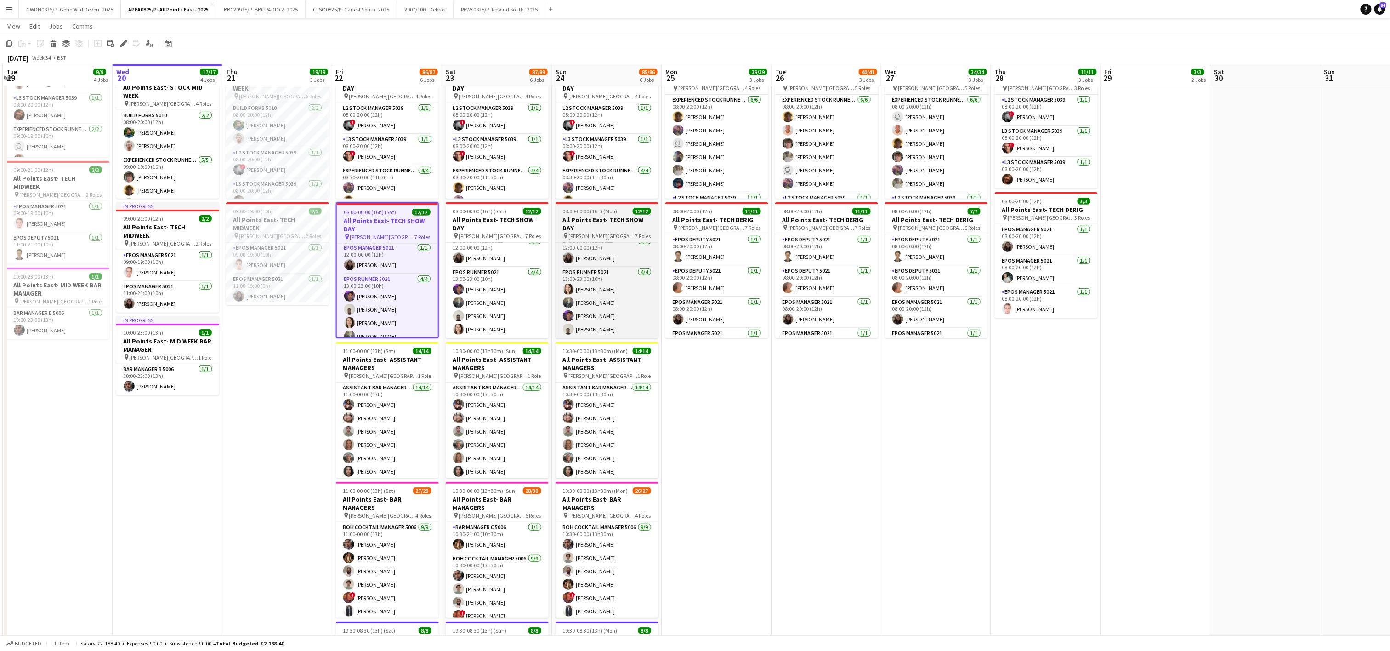
click at [582, 222] on h3 "All Points East- TECH SHOW DAY" at bounding box center [606, 223] width 103 height 17
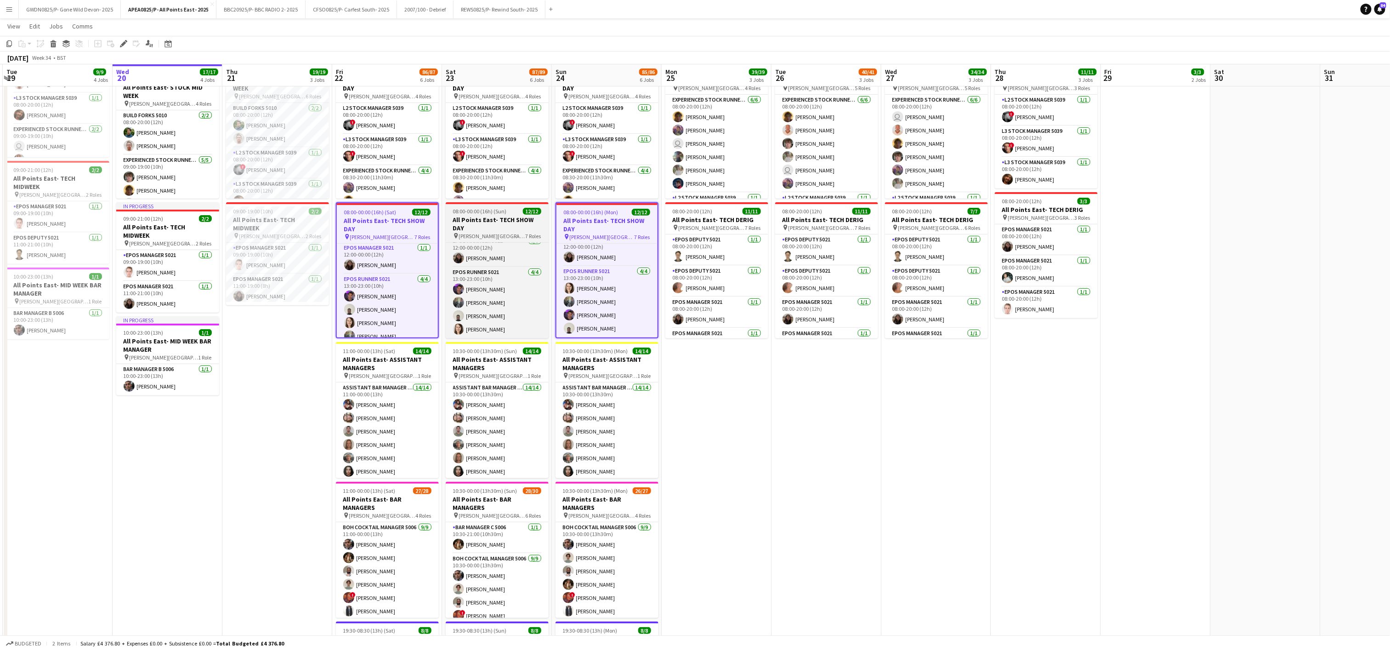
click at [526, 215] on h3 "All Points East- TECH SHOW DAY" at bounding box center [497, 223] width 103 height 17
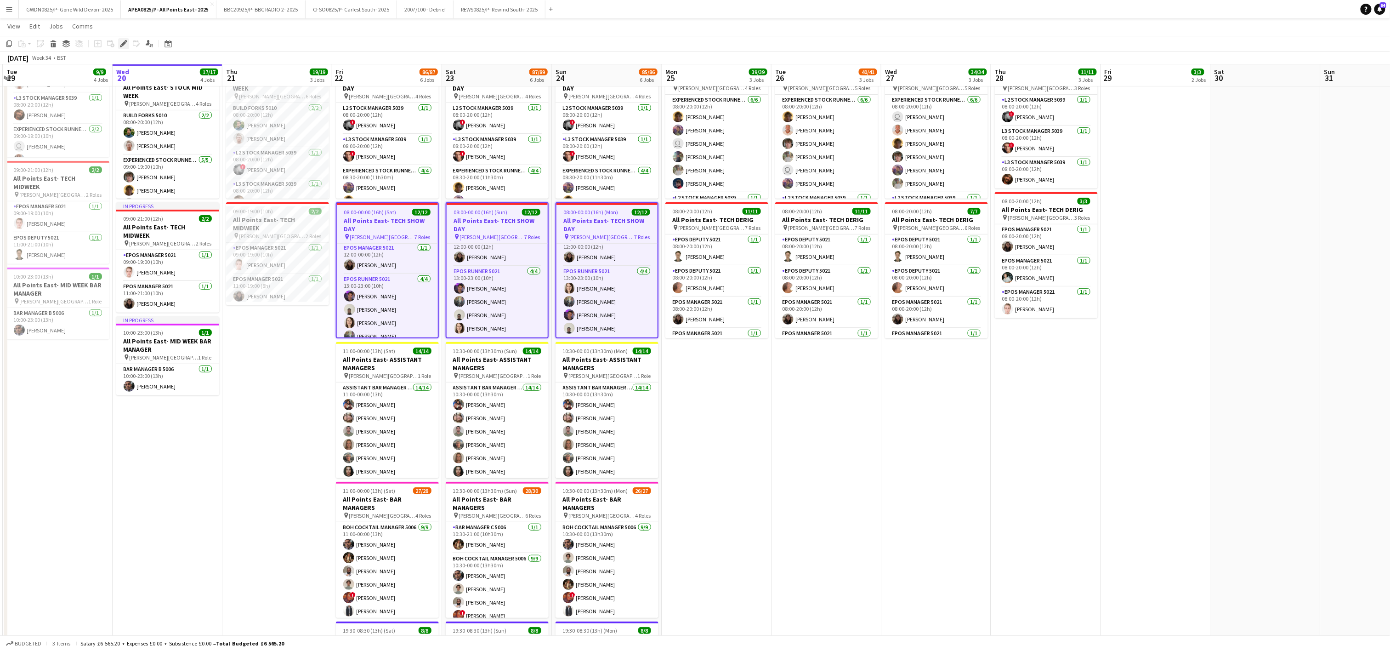
click at [120, 42] on icon "Edit" at bounding box center [123, 43] width 7 height 7
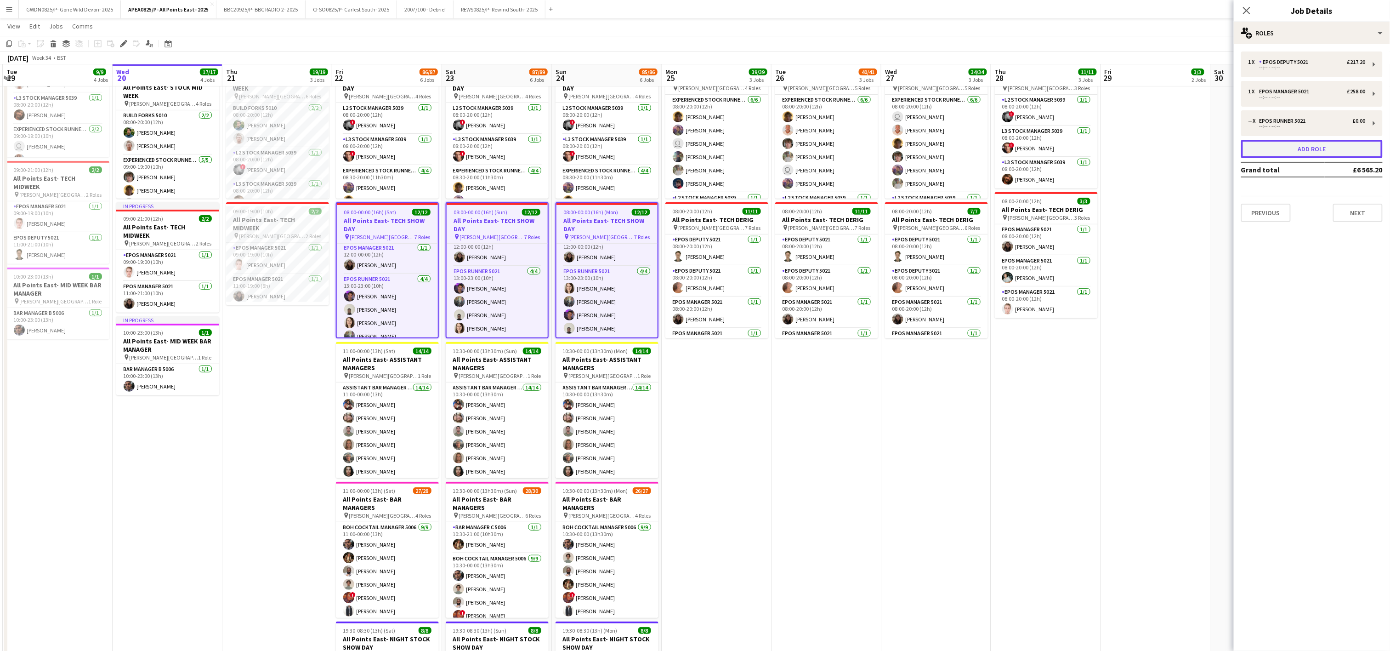
click at [1275, 142] on button "Add role" at bounding box center [1311, 149] width 141 height 18
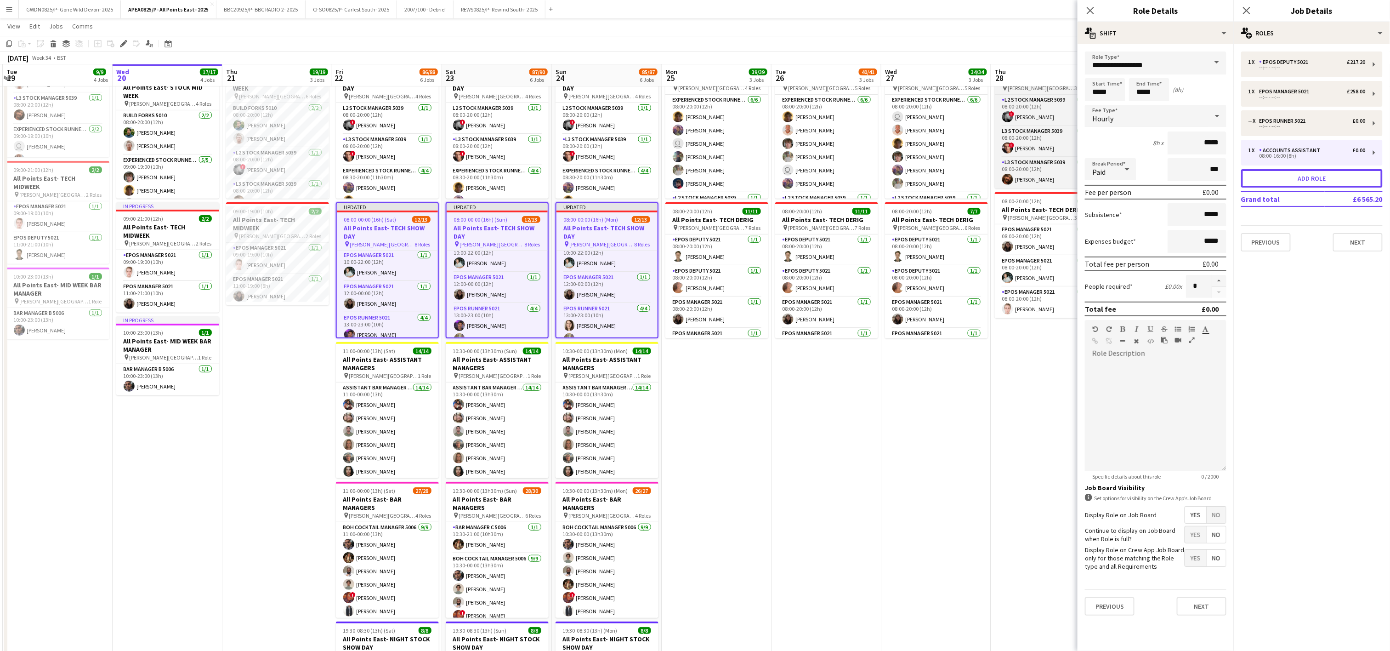
scroll to position [225, 0]
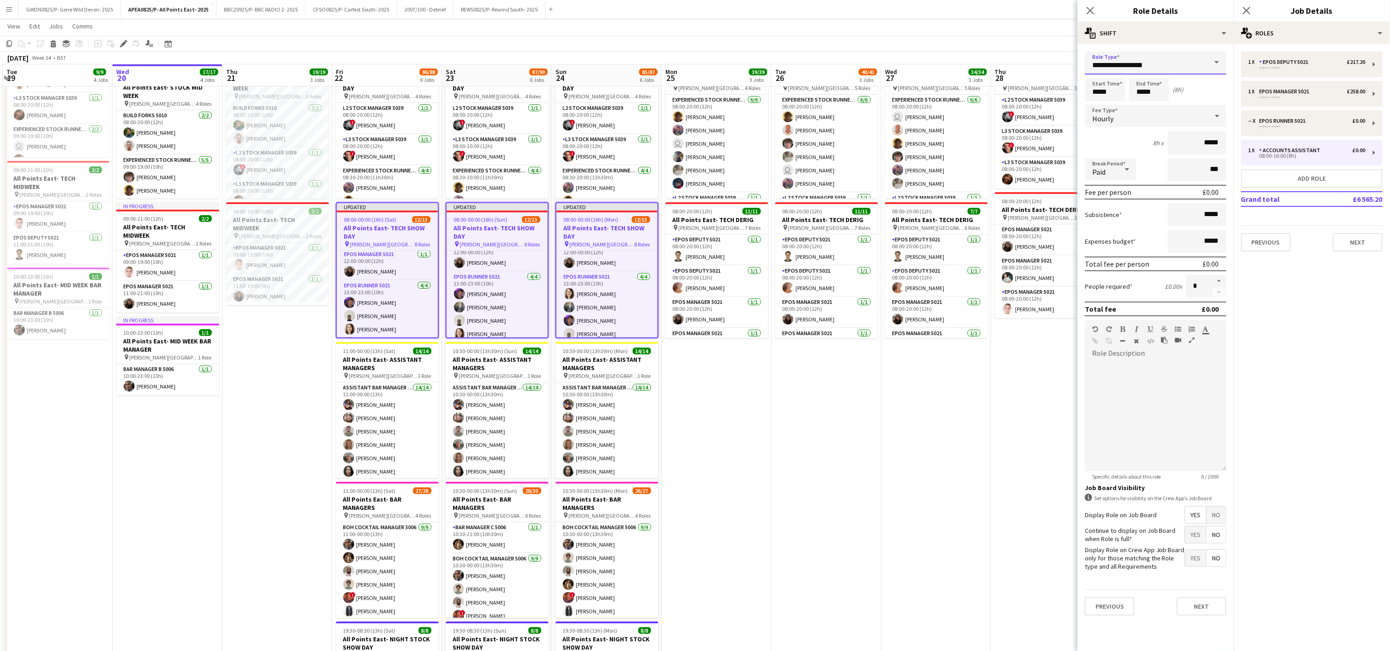
drag, startPoint x: 1175, startPoint y: 61, endPoint x: 880, endPoint y: 53, distance: 295.0
click at [883, 53] on body "Menu Boards Boards Boards All jobs Status Workforce Workforce My Workforce Recr…" at bounding box center [695, 303] width 1390 height 975
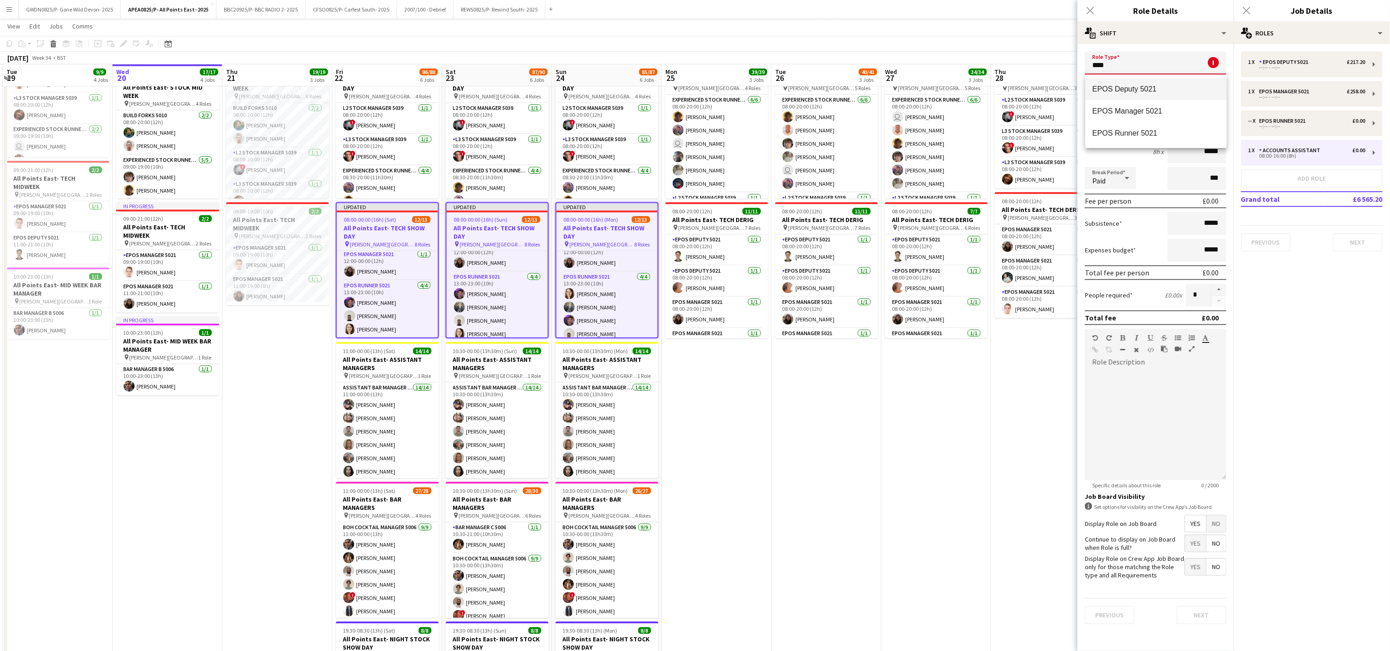
click at [1152, 86] on span "EPOS Deputy 5021" at bounding box center [1155, 89] width 127 height 9
type input "**********"
type input "******"
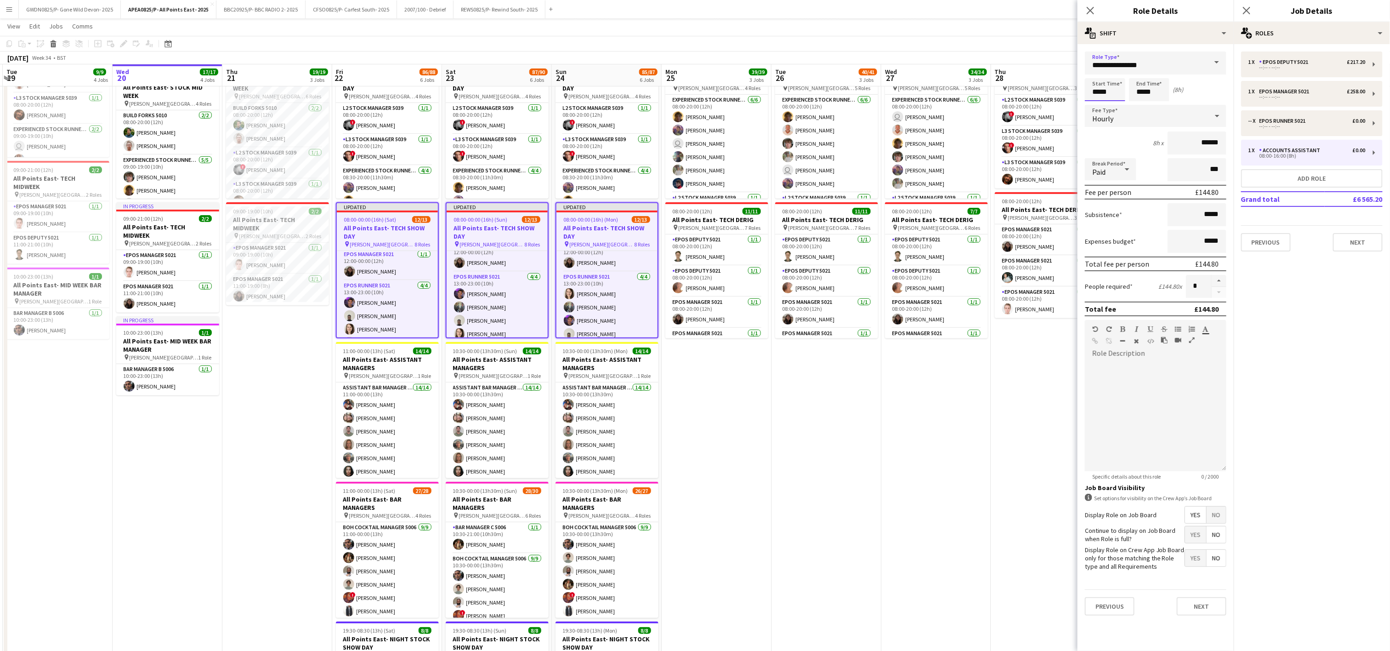
drag, startPoint x: 1101, startPoint y: 97, endPoint x: 1101, endPoint y: 78, distance: 19.8
click at [1101, 96] on input "*****" at bounding box center [1105, 89] width 40 height 23
click at [1093, 69] on div at bounding box center [1096, 73] width 18 height 9
click at [1096, 70] on div at bounding box center [1096, 73] width 18 height 9
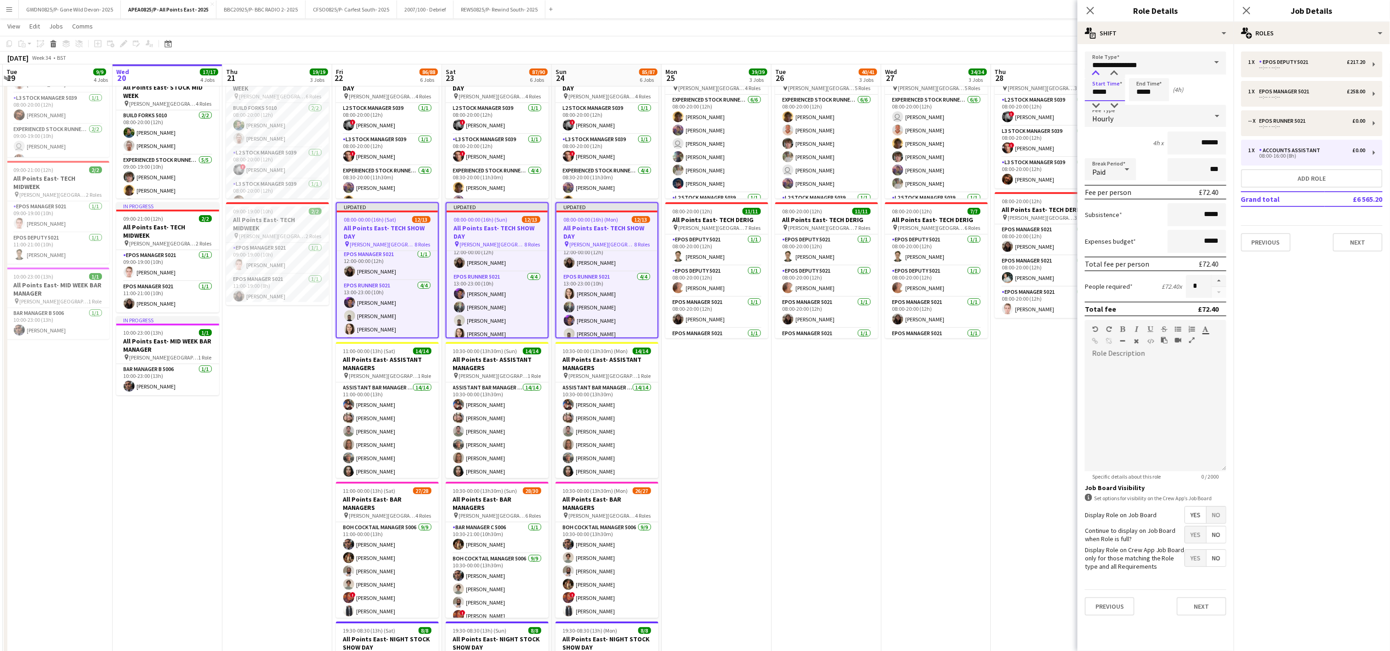
click at [1096, 70] on div at bounding box center [1096, 73] width 18 height 9
type input "*****"
click at [1099, 73] on div at bounding box center [1096, 73] width 18 height 9
drag, startPoint x: 1147, startPoint y: 93, endPoint x: 1134, endPoint y: 74, distance: 23.2
click at [1147, 92] on input "*****" at bounding box center [1149, 89] width 40 height 23
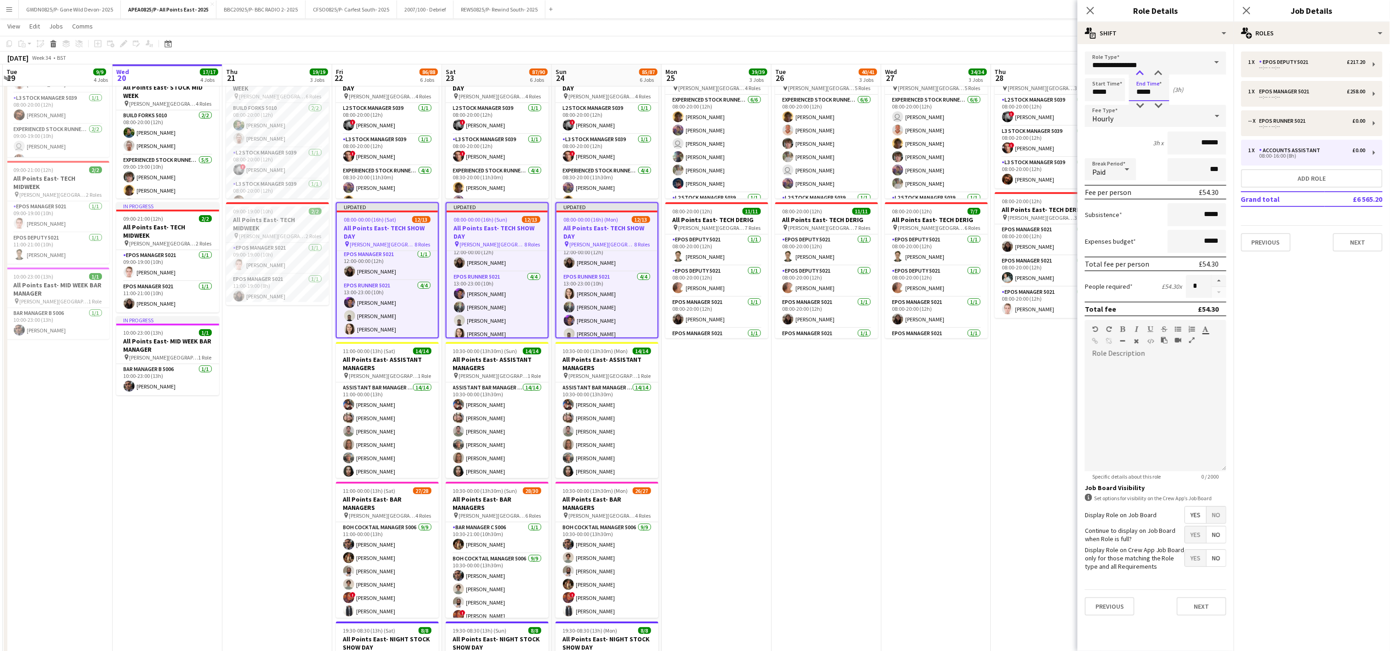
click at [1141, 69] on div at bounding box center [1140, 73] width 18 height 9
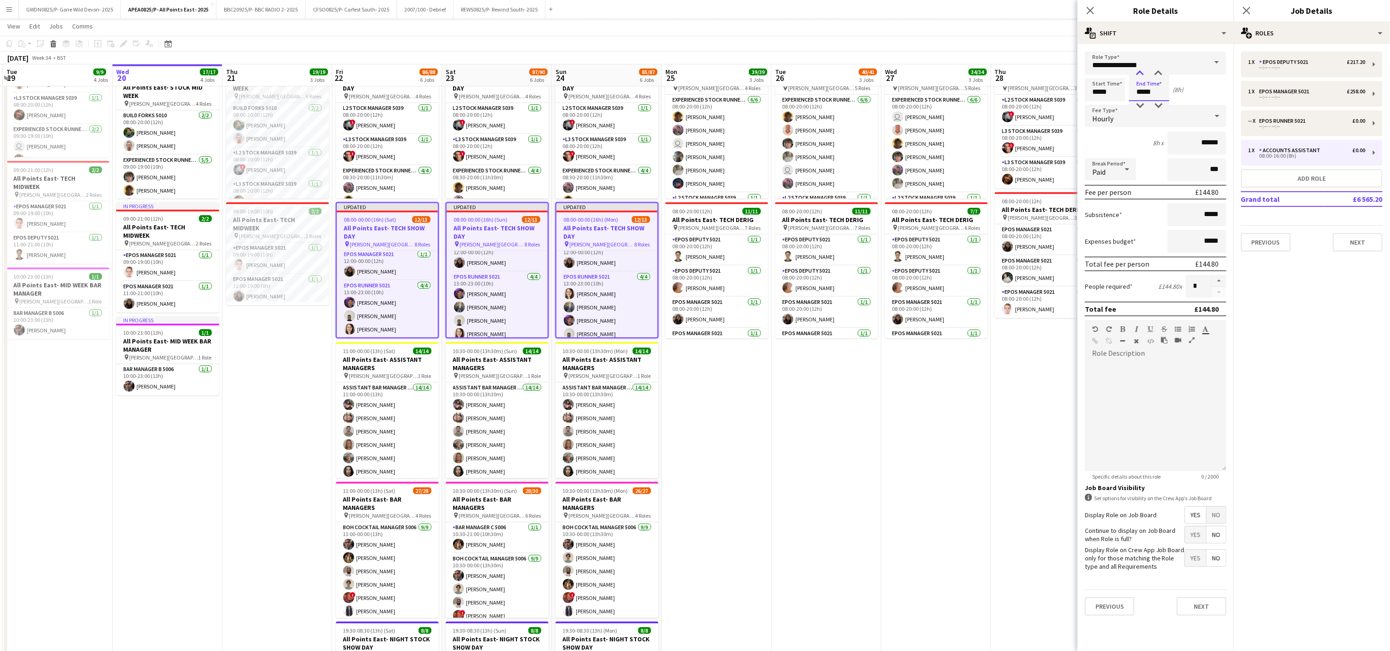
click at [1141, 69] on div at bounding box center [1140, 73] width 18 height 9
type input "*****"
click at [1141, 69] on div at bounding box center [1140, 73] width 18 height 9
drag, startPoint x: 1211, startPoint y: 612, endPoint x: 842, endPoint y: 525, distance: 378.6
click at [1209, 611] on button "Next" at bounding box center [1202, 606] width 50 height 18
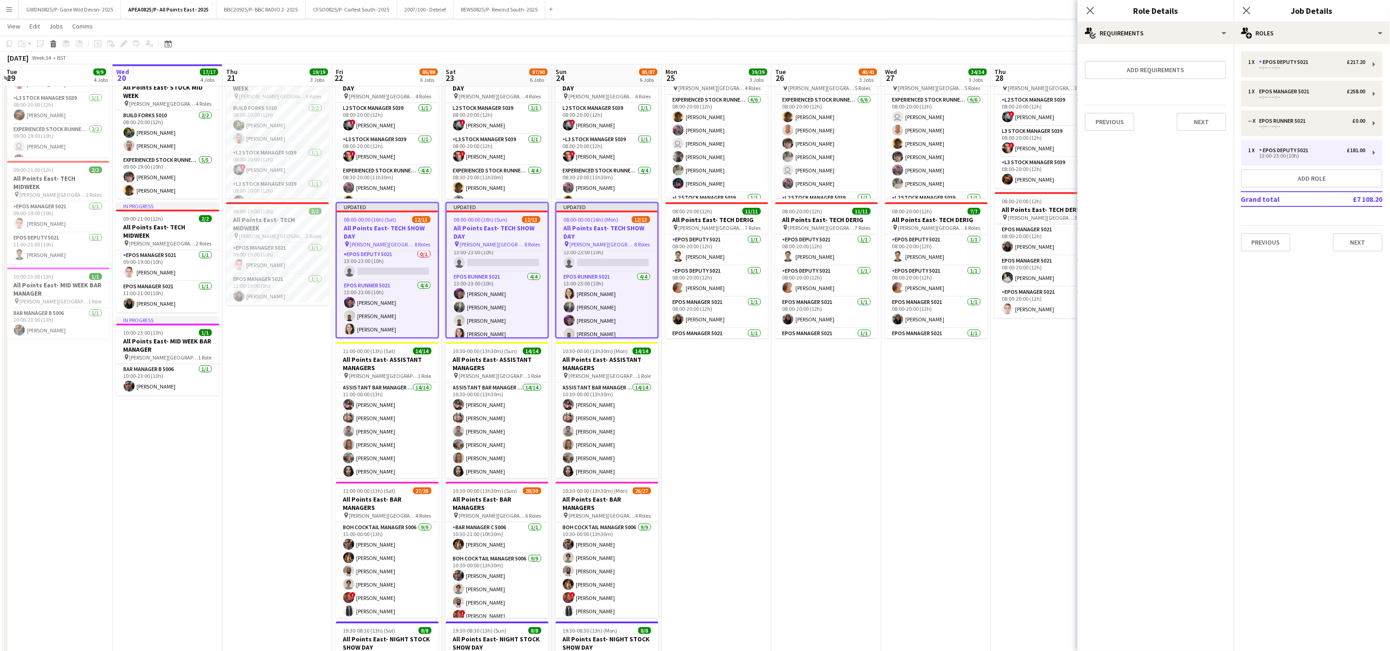
click at [842, 521] on app-date-cell "08:00-20:00 (12h) 18/19 All Points East- DERIG pin [PERSON_NAME][GEOGRAPHIC_DAT…" at bounding box center [826, 347] width 110 height 856
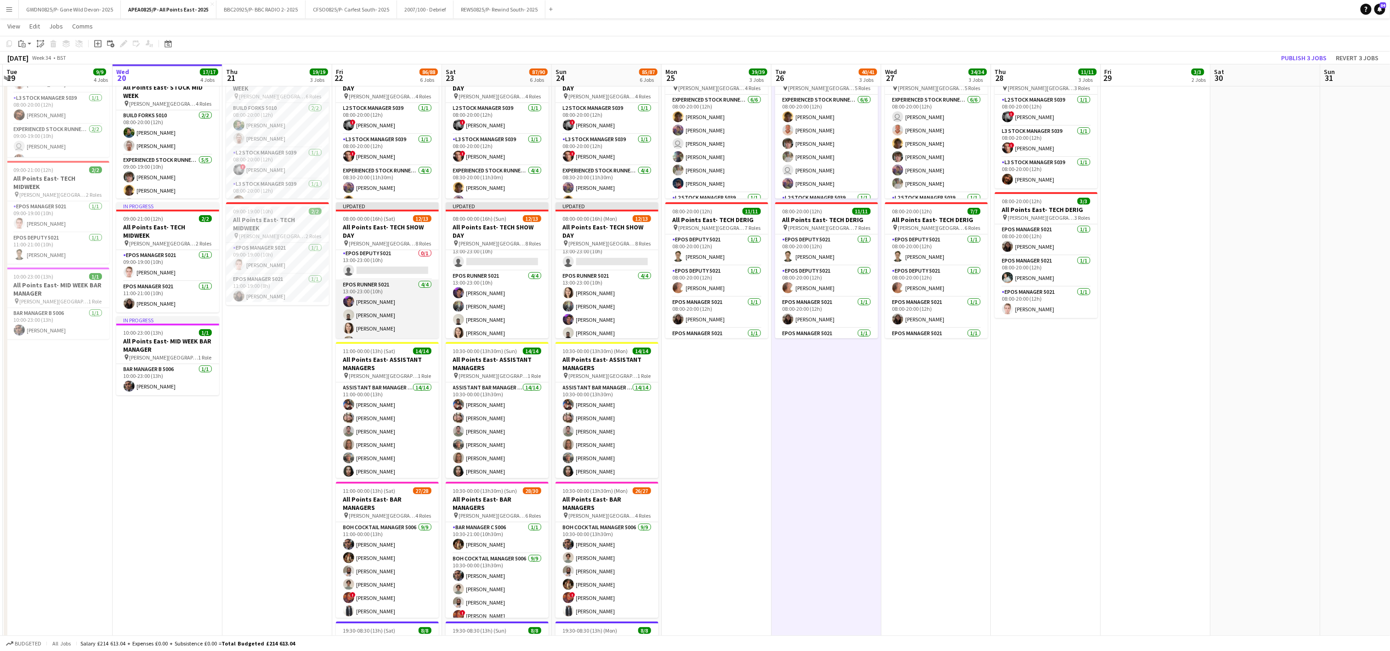
click at [411, 314] on app-card-role "EPOS Runner 5021 [DATE] 13:00-23:00 (10h) [PERSON_NAME] [PERSON_NAME] [PERSON_N…" at bounding box center [387, 314] width 103 height 71
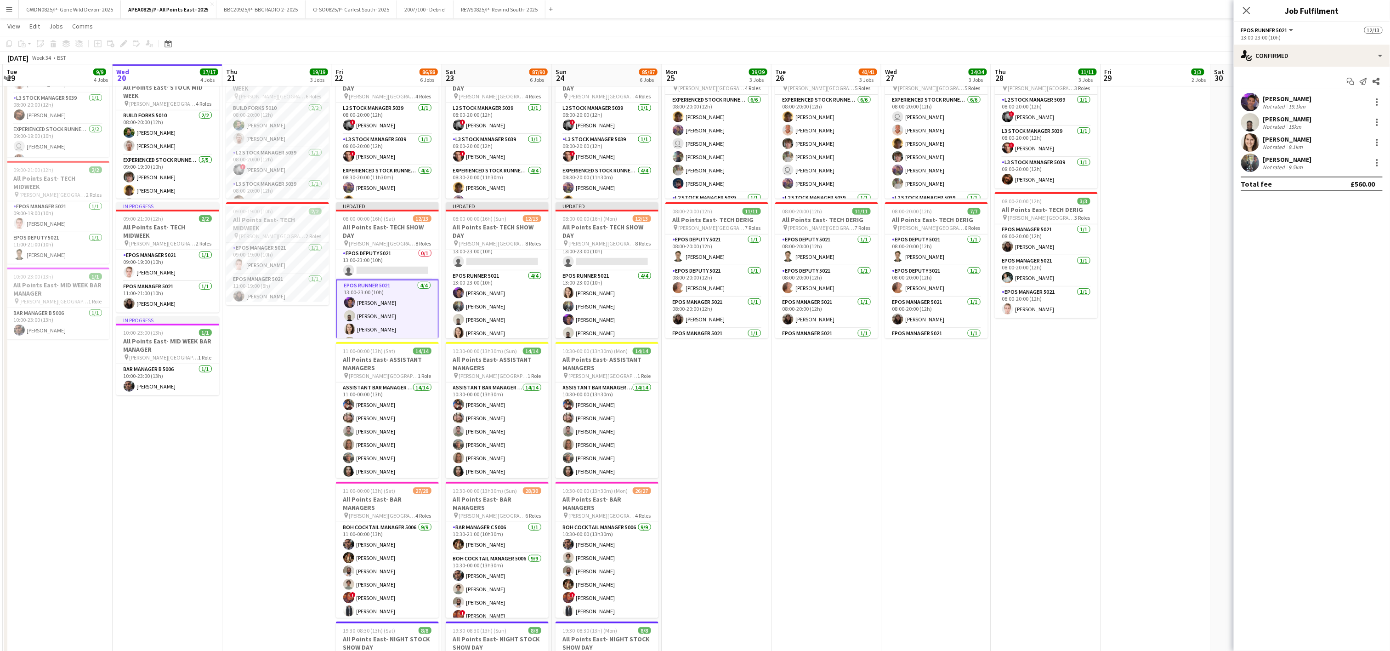
drag, startPoint x: 469, startPoint y: 325, endPoint x: 549, endPoint y: 325, distance: 80.4
click at [471, 325] on app-card-role "EPOS Runner 5021 [DATE] 13:00-23:00 (10h) [PERSON_NAME] [PERSON_NAME] Bagambe […" at bounding box center [497, 306] width 103 height 71
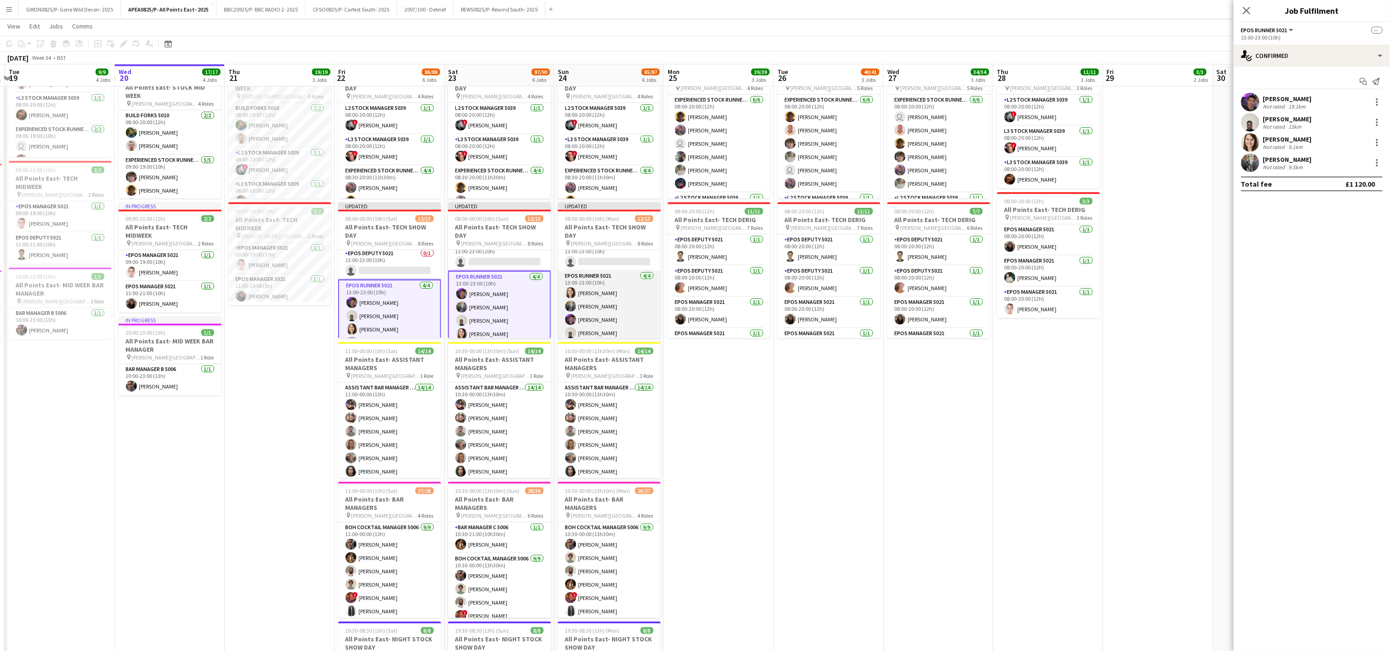
click at [592, 320] on app-card-role "EPOS Runner 5021 [DATE] 13:00-23:00 (10h) [PERSON_NAME] [PERSON_NAME] [PERSON_N…" at bounding box center [609, 306] width 103 height 71
click at [1379, 141] on div at bounding box center [1376, 142] width 11 height 11
drag, startPoint x: 1323, startPoint y: 231, endPoint x: 1115, endPoint y: 379, distance: 255.3
click at [1323, 230] on button "Remove" at bounding box center [1347, 226] width 72 height 22
drag, startPoint x: 1113, startPoint y: 383, endPoint x: 1304, endPoint y: 119, distance: 325.3
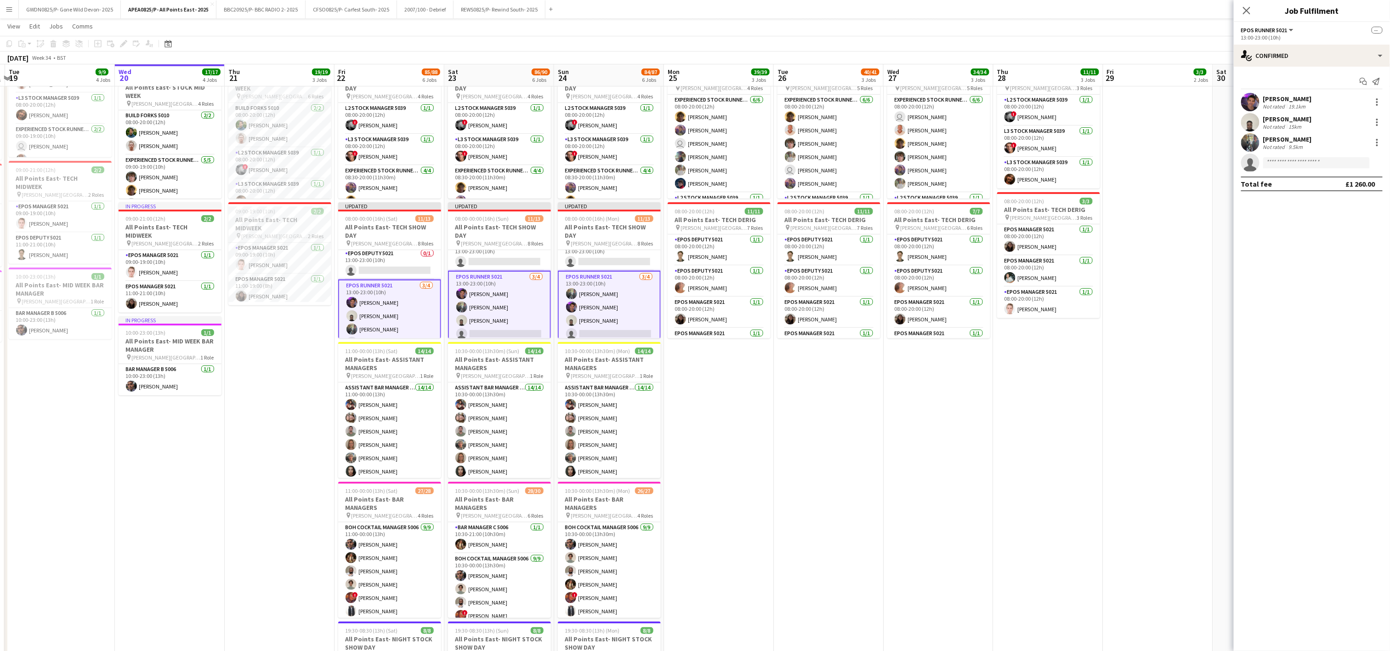
click at [1113, 382] on app-date-cell "08:00-20:00 (12h) 2/2 All Points East- STOCK DERIG pin [PERSON_NAME] [GEOGRAPHI…" at bounding box center [1158, 347] width 110 height 856
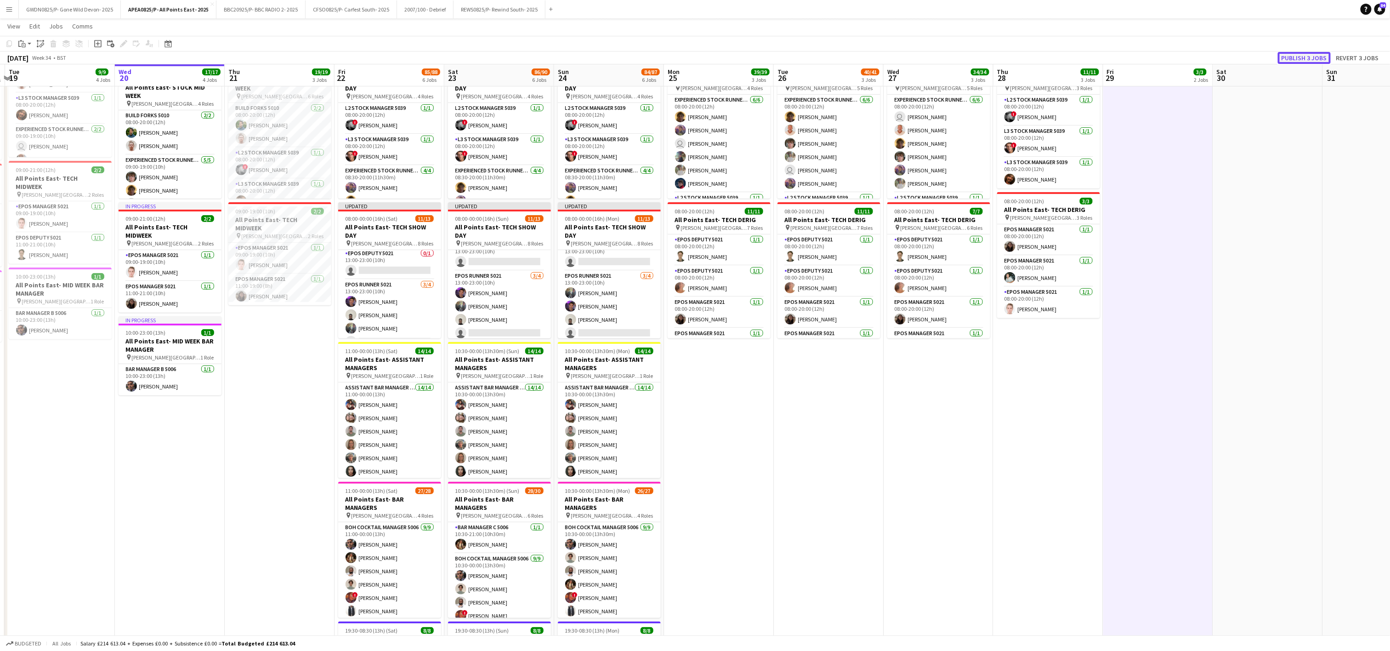
drag, startPoint x: 1301, startPoint y: 57, endPoint x: 1231, endPoint y: 70, distance: 71.1
click at [1300, 57] on button "Publish 3 jobs" at bounding box center [1304, 58] width 53 height 12
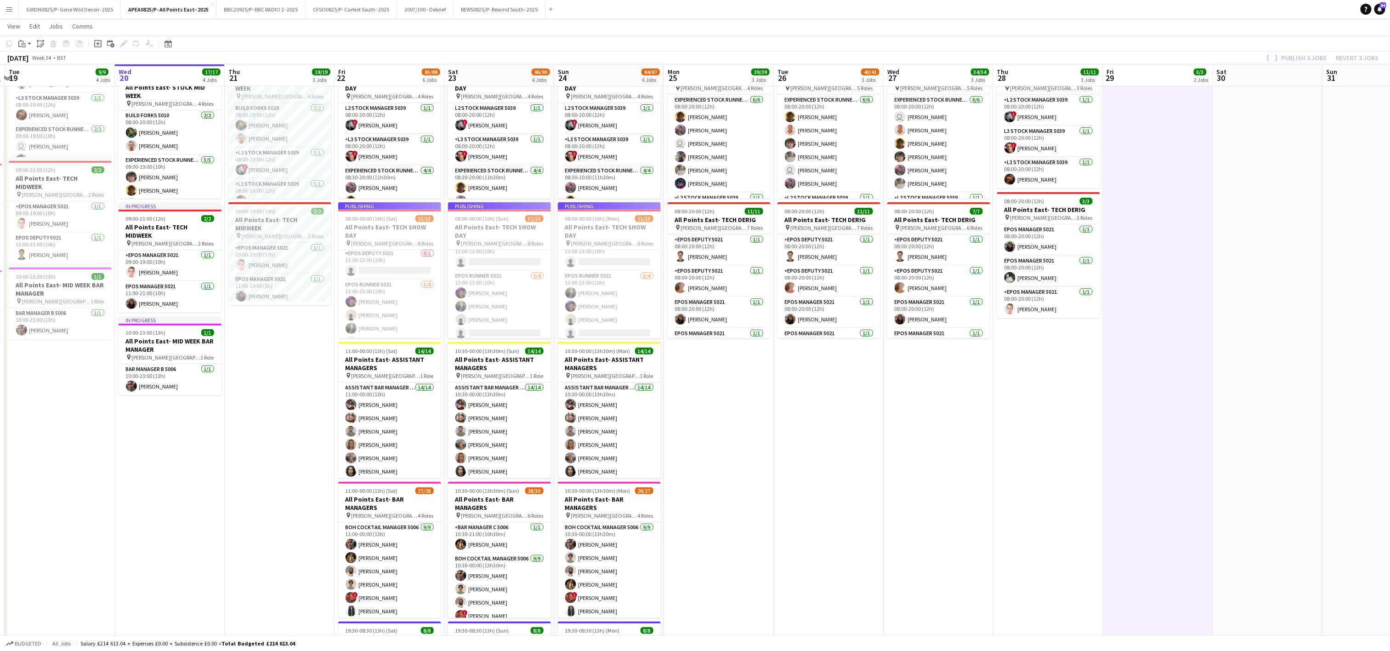
click at [372, 268] on app-job-card "Publishing 08:00-00:00 (16h) (Sat) 11/13 All Points East- TECH SHOW DAY pin [PE…" at bounding box center [389, 270] width 103 height 136
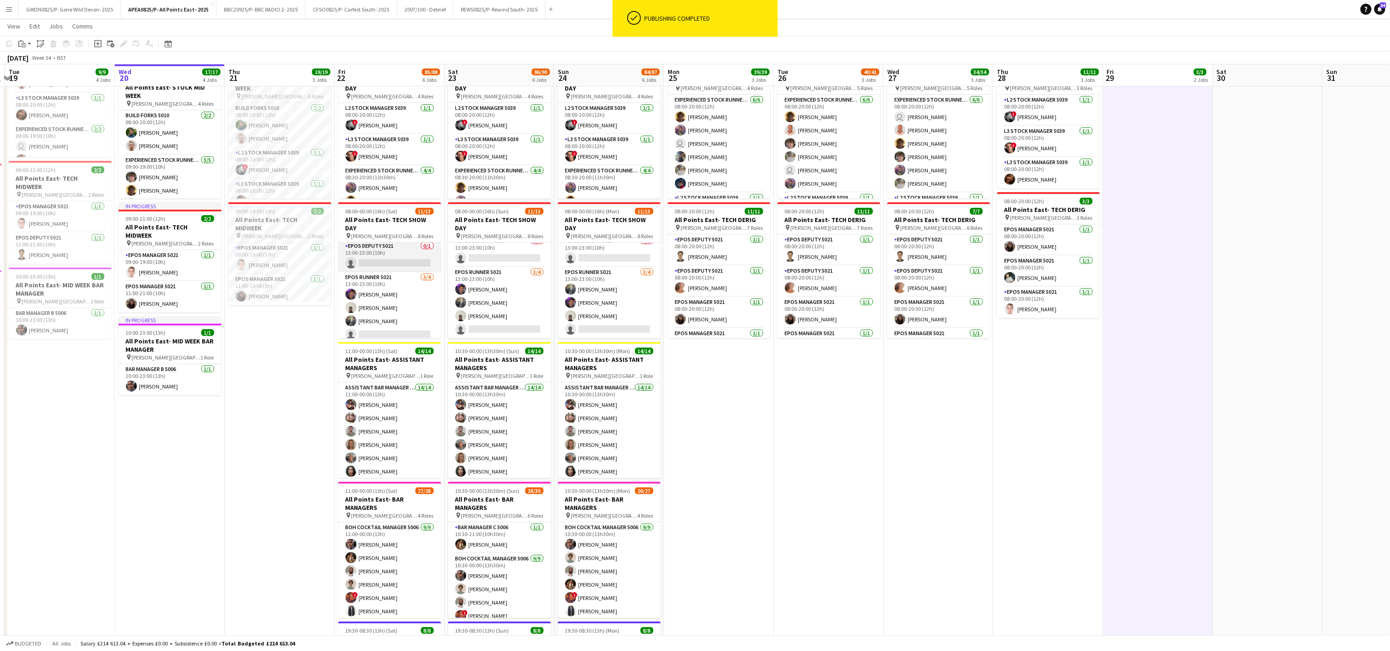
click at [401, 261] on app-card-role "EPOS Deputy 5021 0/1 13:00-23:00 (10h) single-neutral-actions" at bounding box center [389, 256] width 103 height 31
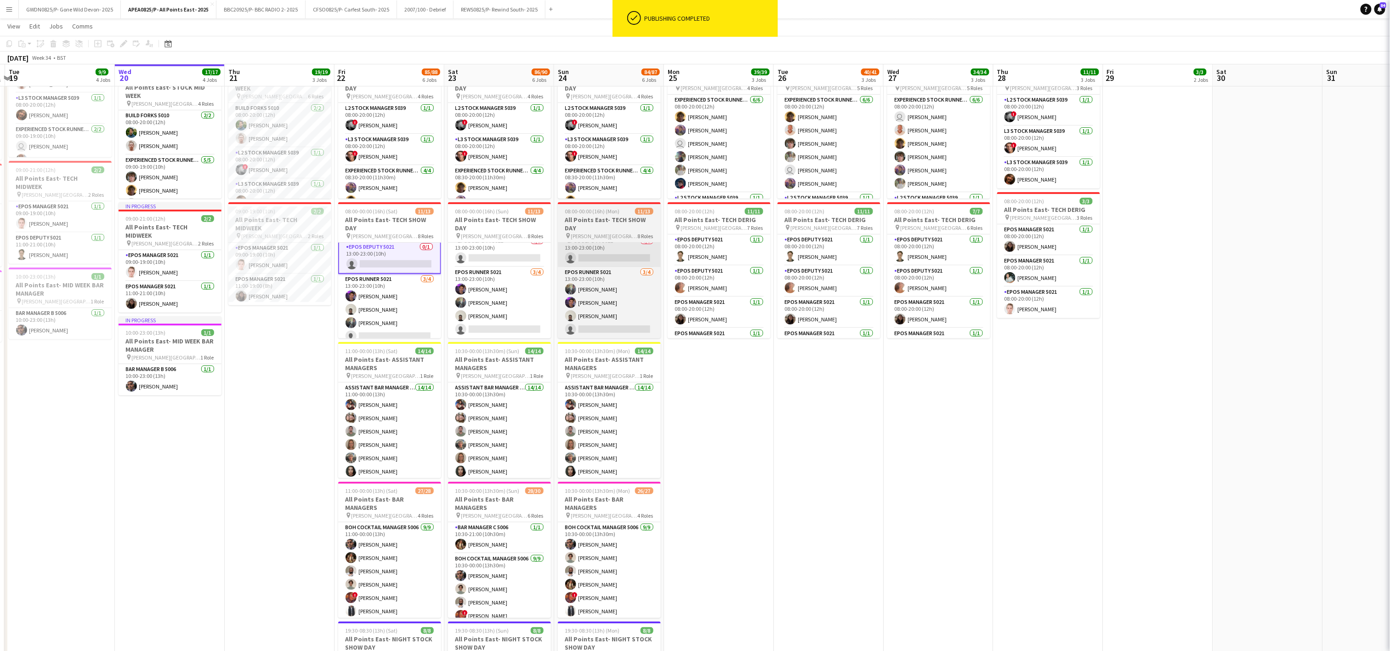
drag, startPoint x: 507, startPoint y: 259, endPoint x: 594, endPoint y: 255, distance: 87.4
click at [509, 259] on app-card-role "EPOS Deputy 5021 0/1 13:00-23:00 (10h) single-neutral-actions" at bounding box center [499, 251] width 103 height 31
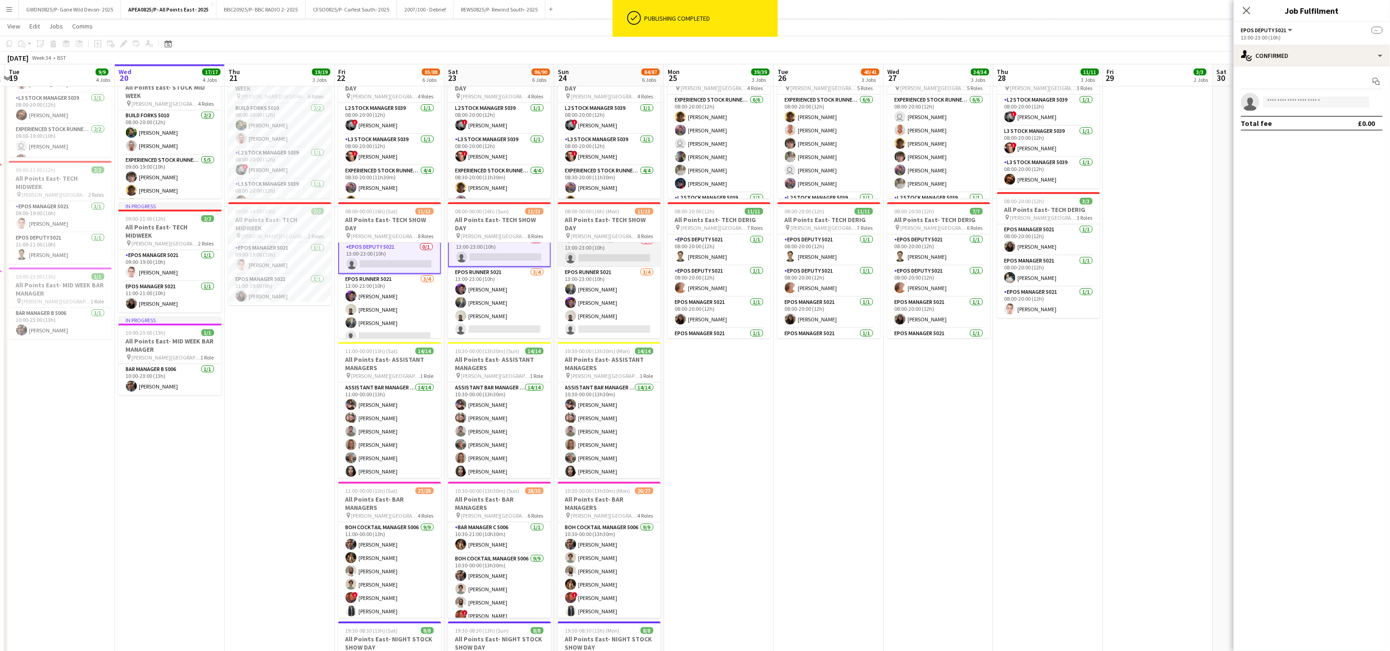
scroll to position [226, 0]
click at [610, 259] on app-card-role "EPOS Deputy 5021 0/1 13:00-23:00 (10h) single-neutral-actions" at bounding box center [610, 251] width 103 height 31
click at [1293, 103] on input at bounding box center [1316, 101] width 107 height 11
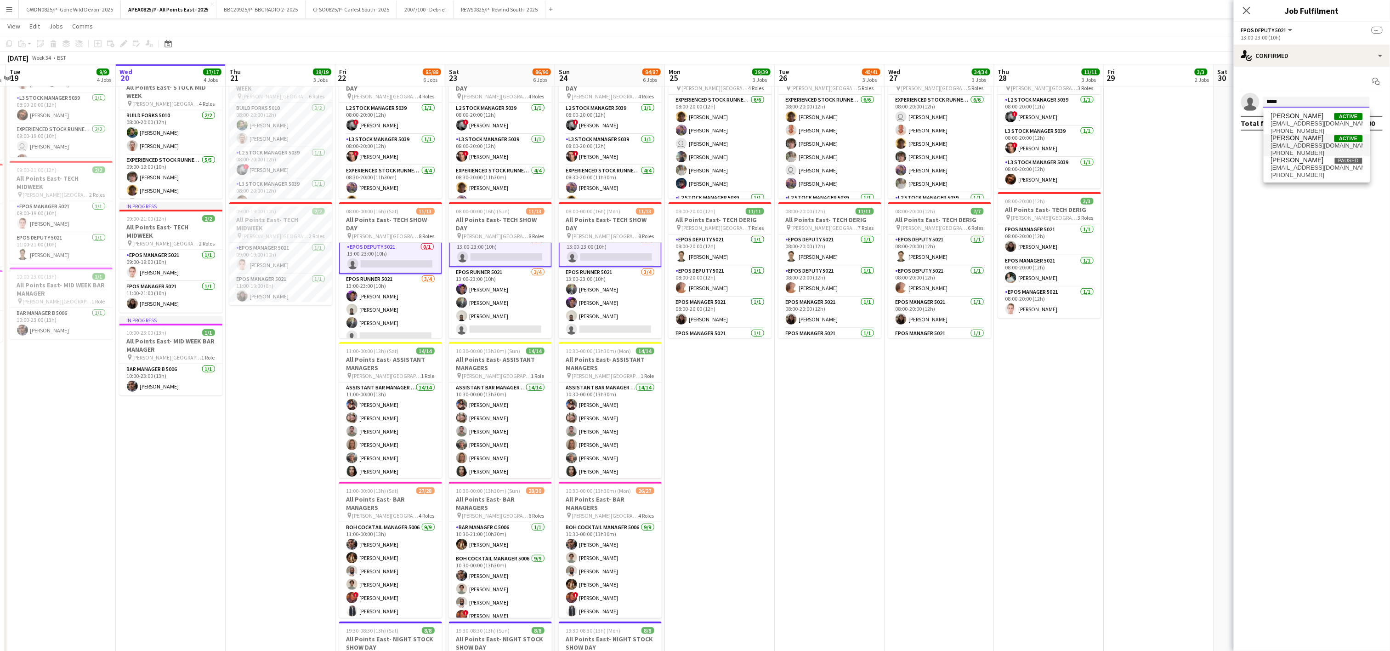
type input "*****"
click at [1294, 150] on span "[PHONE_NUMBER]" at bounding box center [1317, 152] width 92 height 7
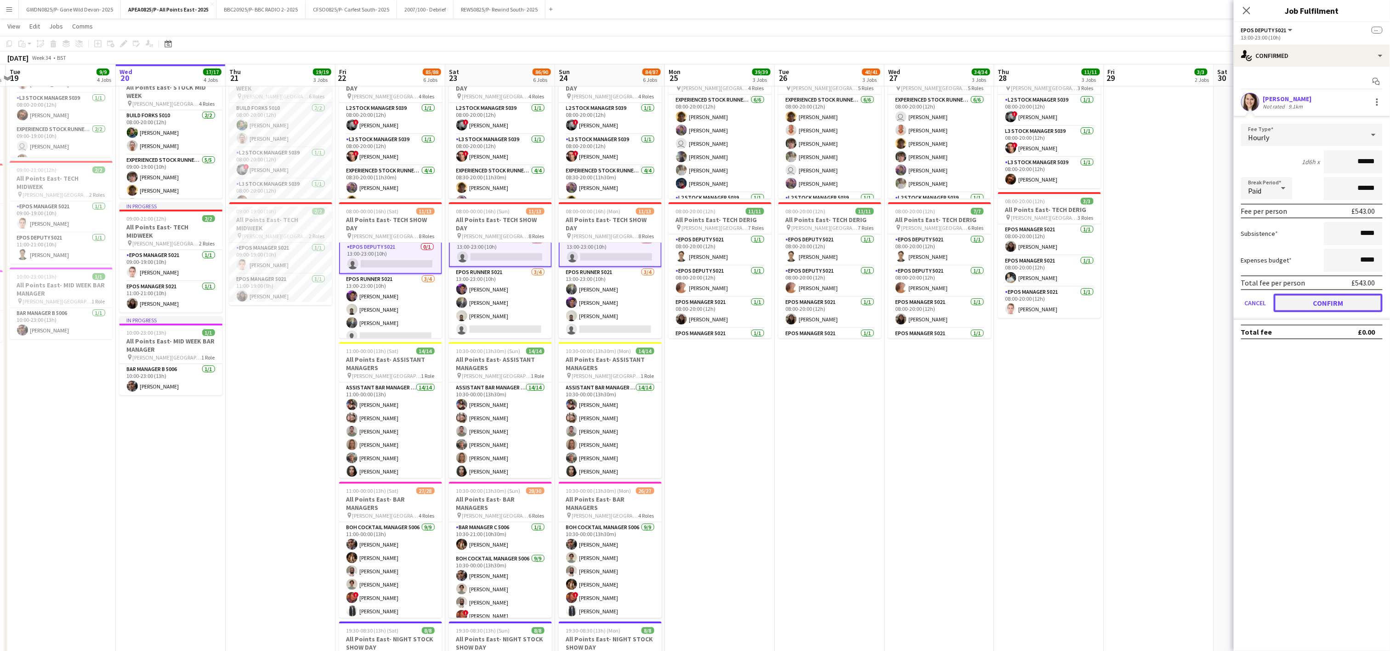
click at [1321, 303] on button "Confirm" at bounding box center [1327, 303] width 109 height 18
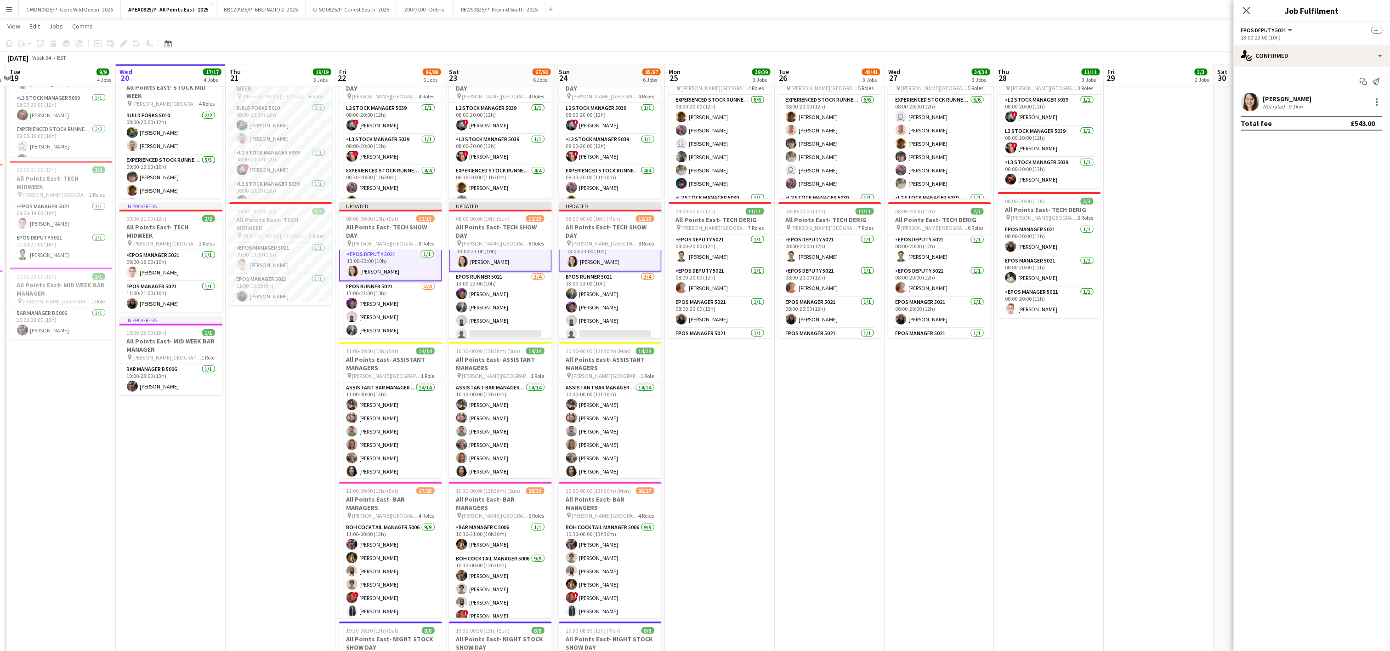
click at [915, 441] on app-date-cell "08:00-20:00 (12h) 16/16 All Points East- DERIG pin [PERSON_NAME] [GEOGRAPHIC_DA…" at bounding box center [939, 347] width 110 height 856
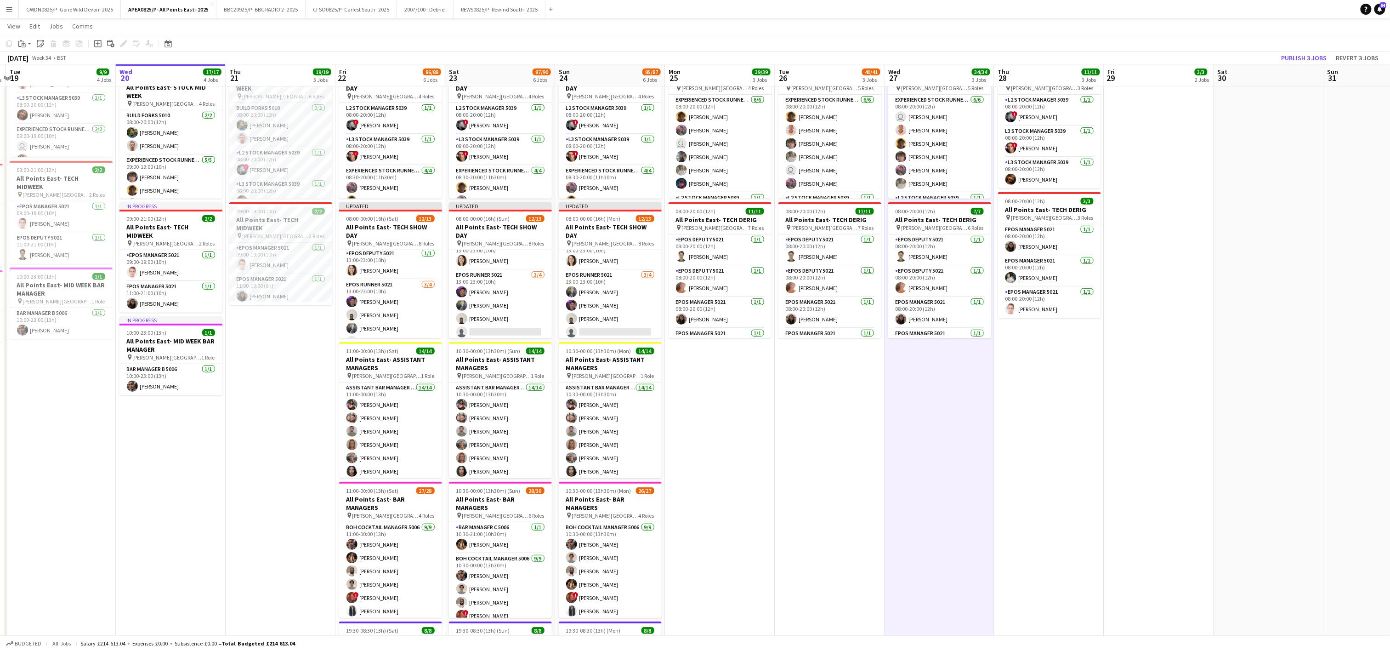
scroll to position [225, 0]
click at [1300, 55] on button "Publish 3 jobs" at bounding box center [1304, 58] width 53 height 12
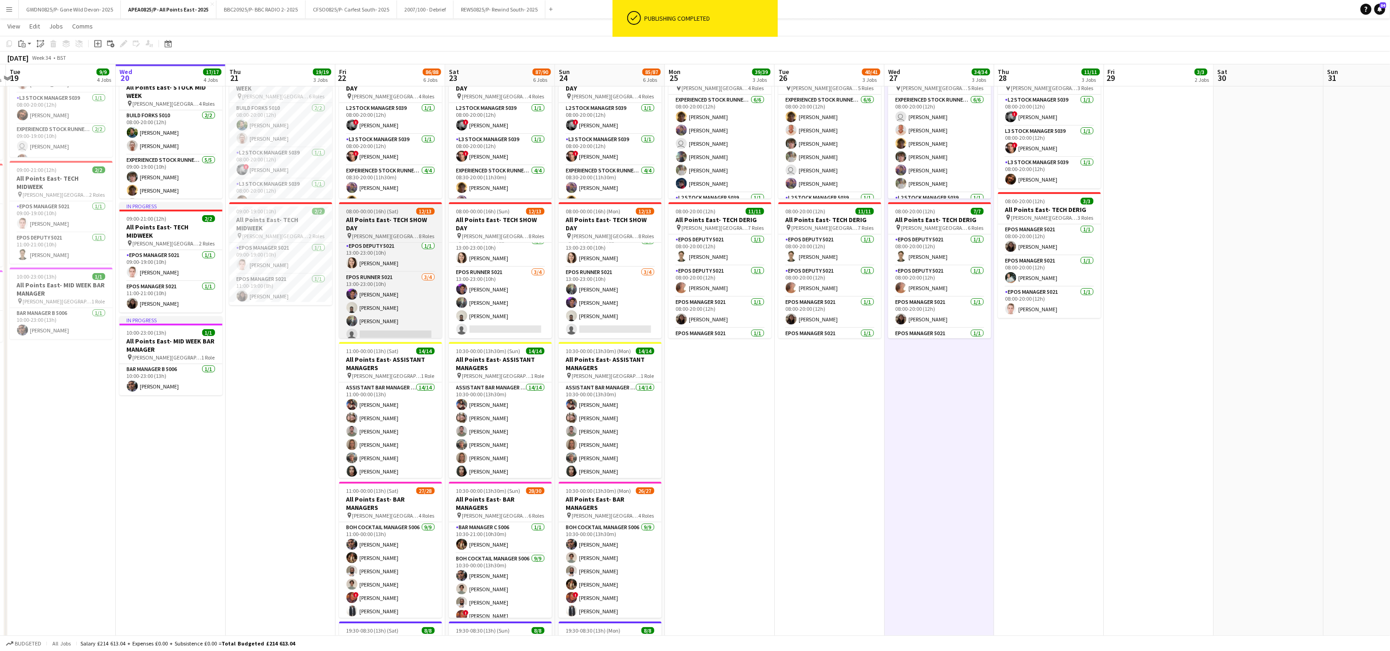
click at [386, 234] on span "[PERSON_NAME][GEOGRAPHIC_DATA]" at bounding box center [385, 235] width 67 height 7
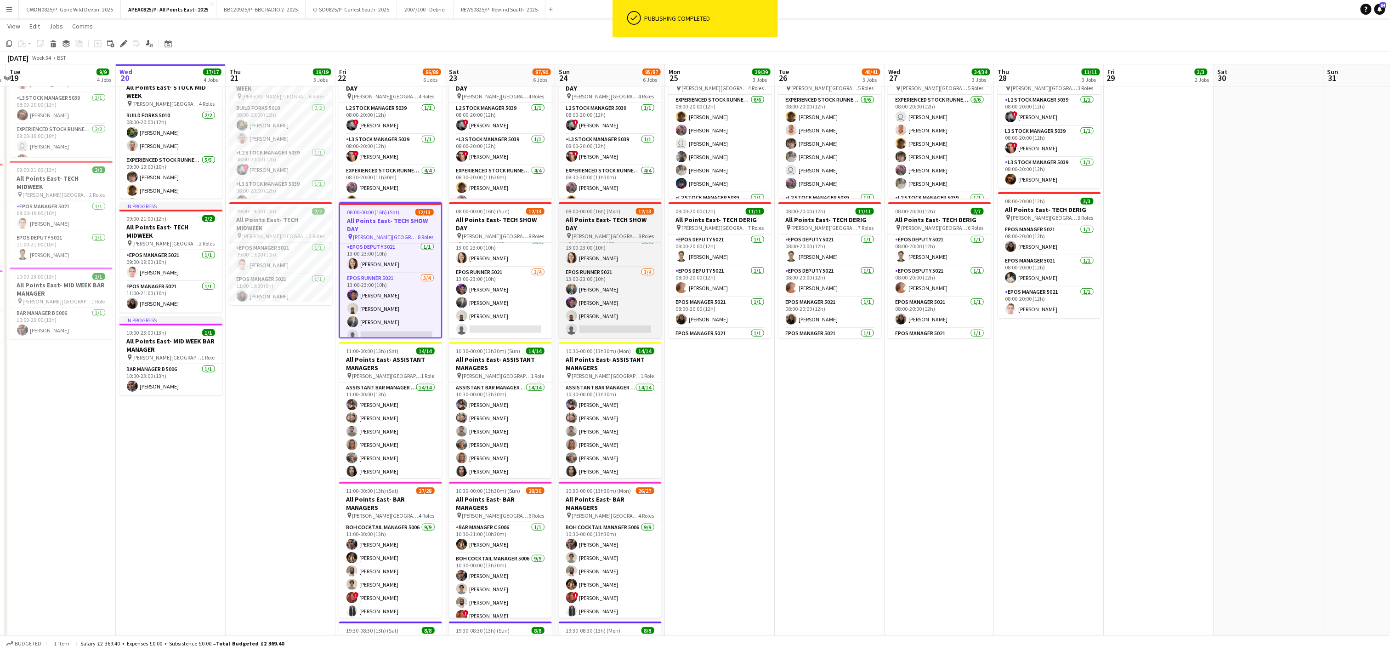
drag, startPoint x: 504, startPoint y: 227, endPoint x: 562, endPoint y: 226, distance: 58.8
click at [505, 227] on h3 "All Points East- TECH SHOW DAY" at bounding box center [500, 223] width 103 height 17
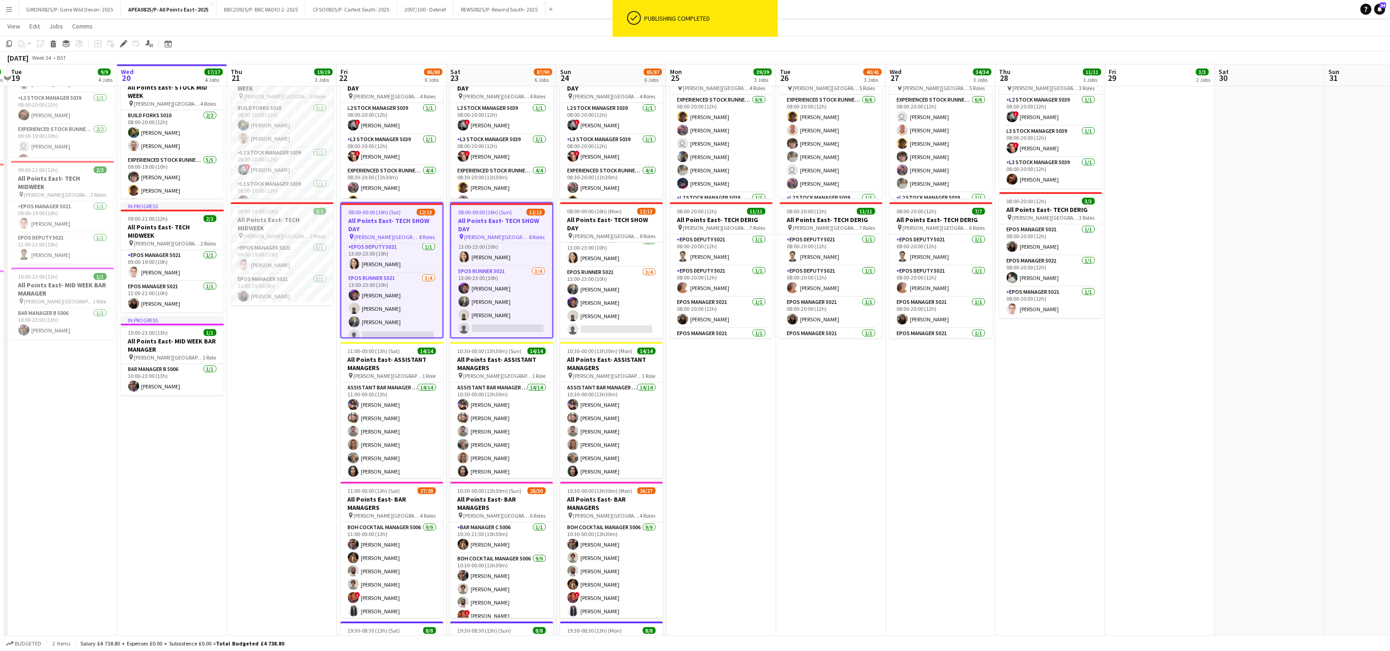
click at [565, 228] on h3 "All Points East- TECH SHOW DAY" at bounding box center [611, 223] width 103 height 17
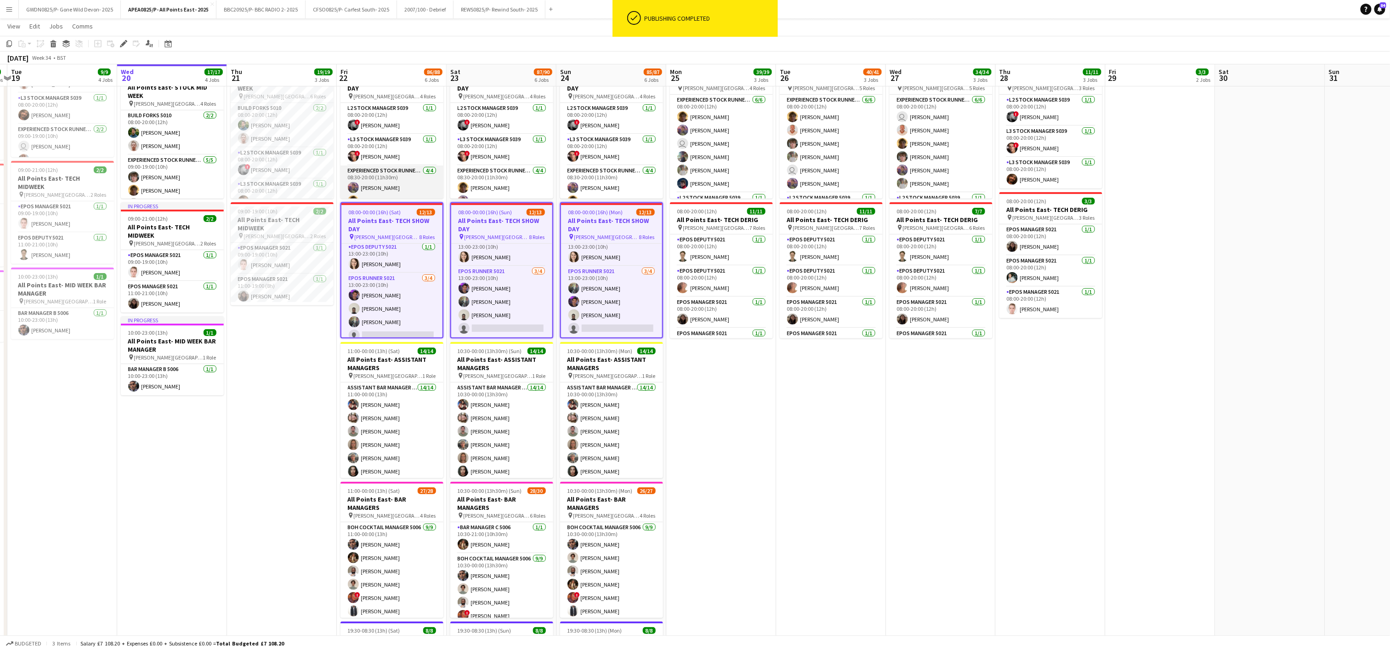
scroll to position [0, 214]
click at [121, 41] on icon "Edit" at bounding box center [123, 43] width 7 height 7
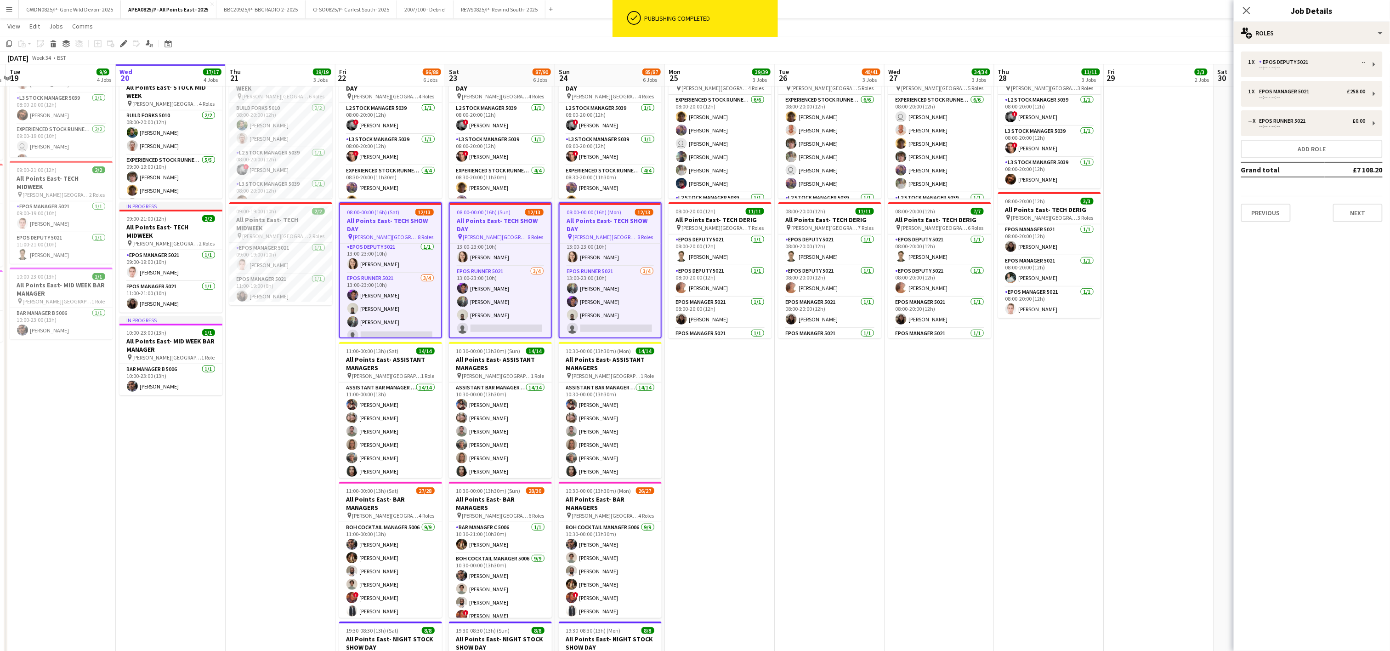
click at [379, 209] on span "08:00-00:00 (16h) (Sat)" at bounding box center [373, 212] width 52 height 7
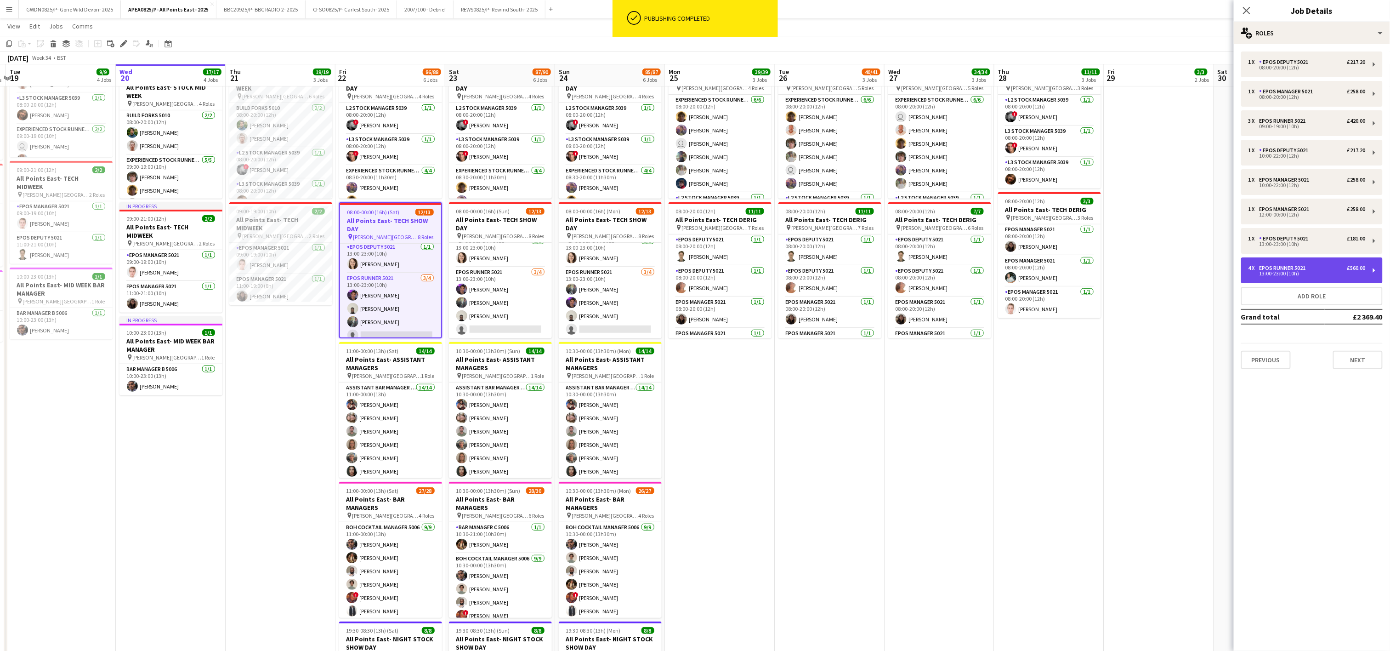
click at [1296, 269] on div "EPOS Runner 5021" at bounding box center [1284, 268] width 50 height 6
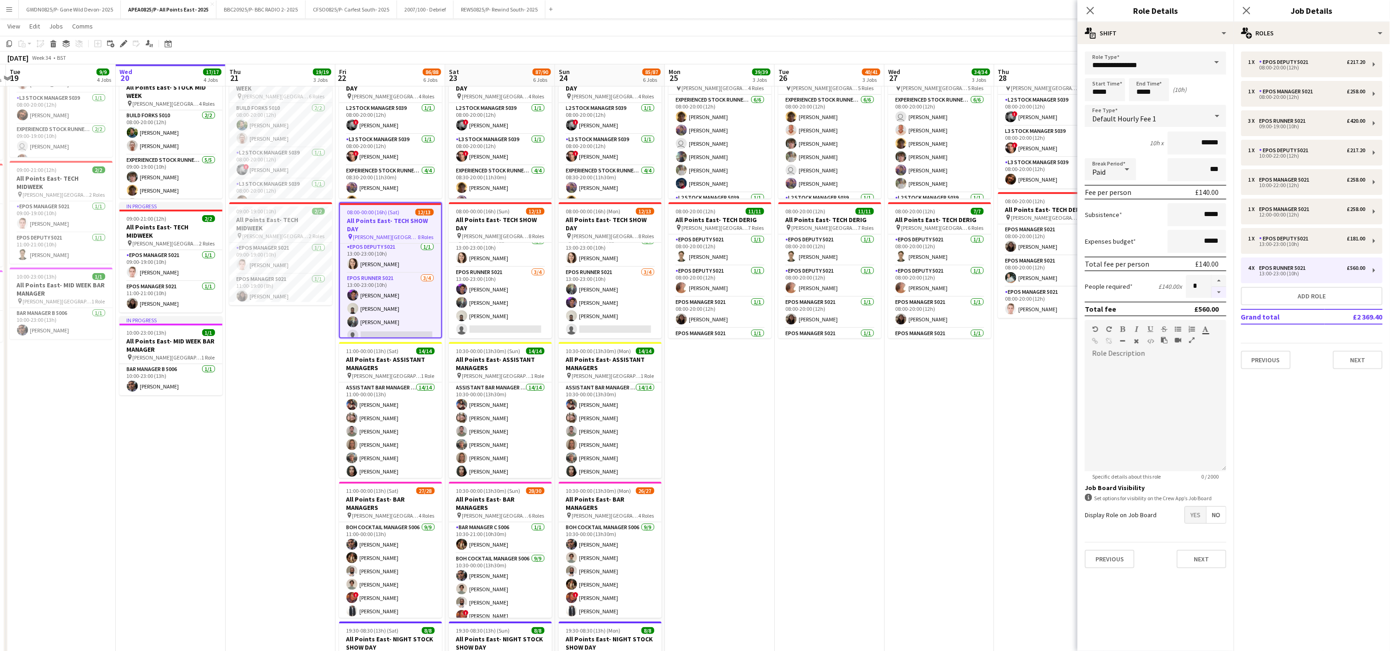
click at [1220, 289] on button "button" at bounding box center [1218, 292] width 15 height 11
type input "*"
click at [454, 206] on app-job-card "08:00-00:00 (16h) (Sun) 12/13 All Points East- TECH SHOW DAY pin [PERSON_NAME] …" at bounding box center [500, 270] width 103 height 136
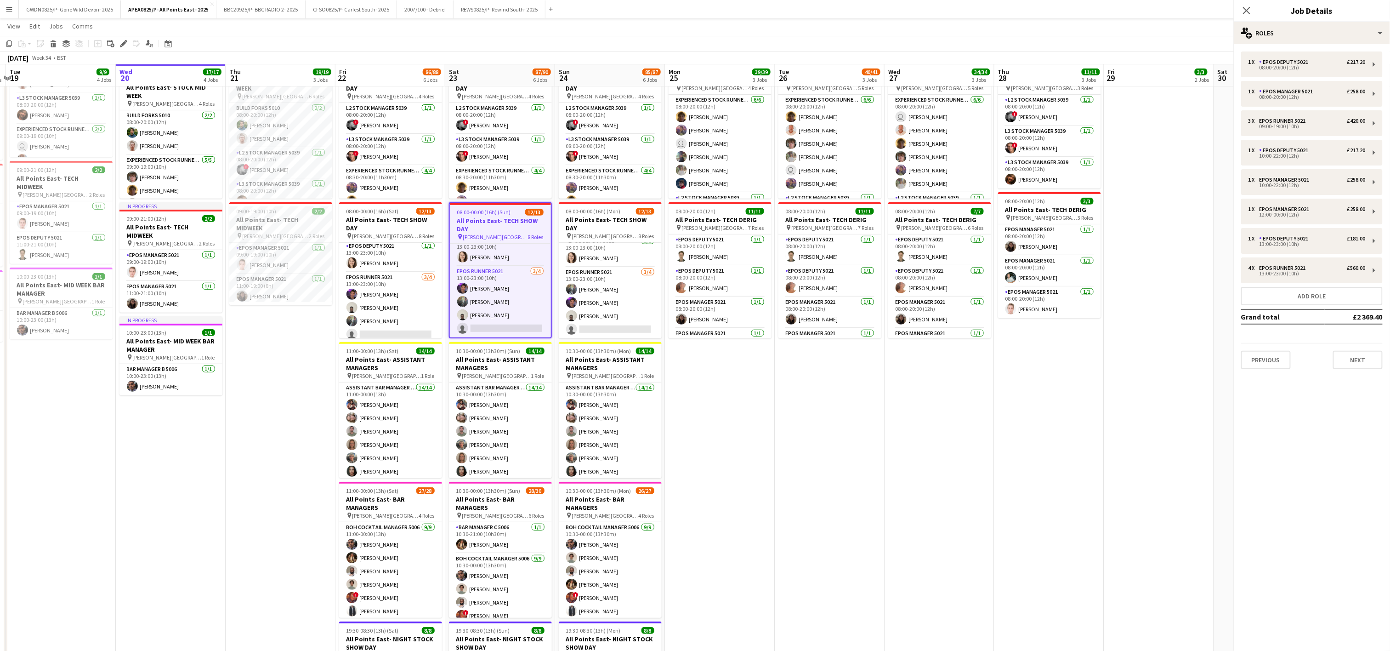
scroll to position [0, 213]
drag, startPoint x: 1280, startPoint y: 272, endPoint x: 1232, endPoint y: 271, distance: 48.7
click at [1279, 272] on div "13:00-23:00 (10h)" at bounding box center [1306, 273] width 117 height 5
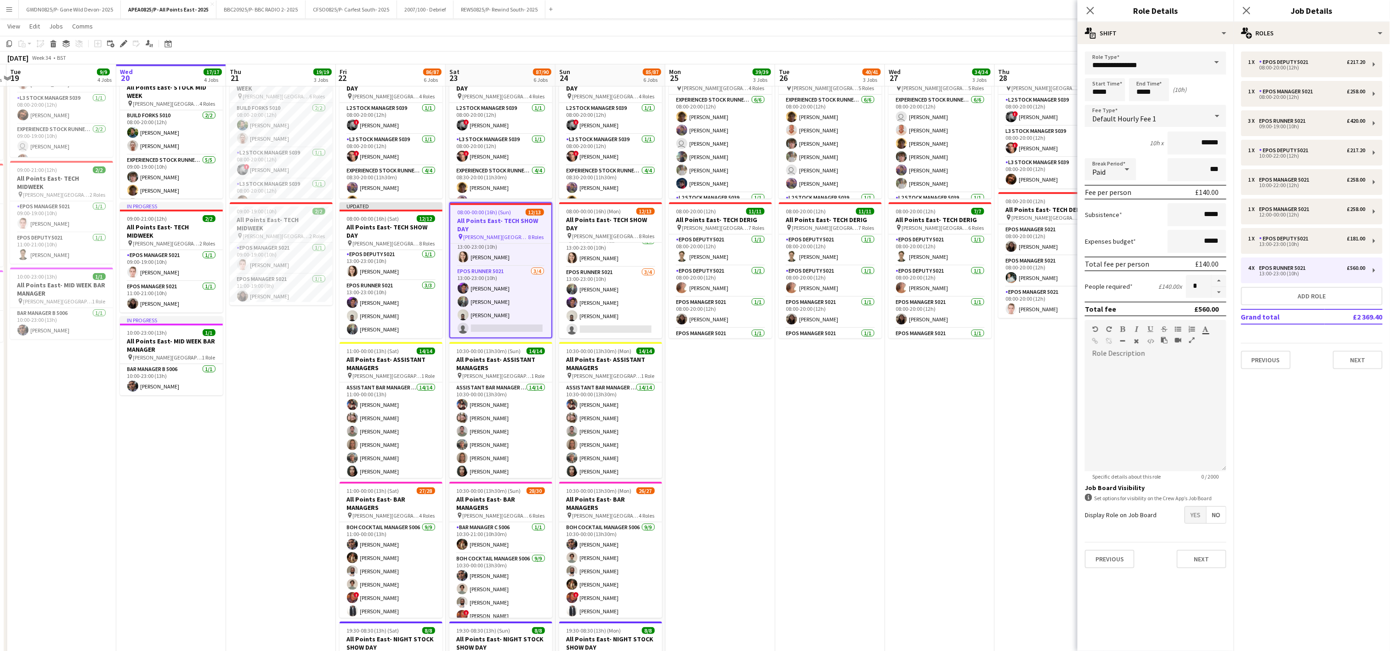
click at [1219, 296] on form "**********" at bounding box center [1155, 313] width 156 height 524
click at [1218, 290] on button "button" at bounding box center [1218, 292] width 15 height 11
type input "*"
click at [597, 224] on h3 "All Points East- TECH SHOW DAY" at bounding box center [610, 223] width 103 height 17
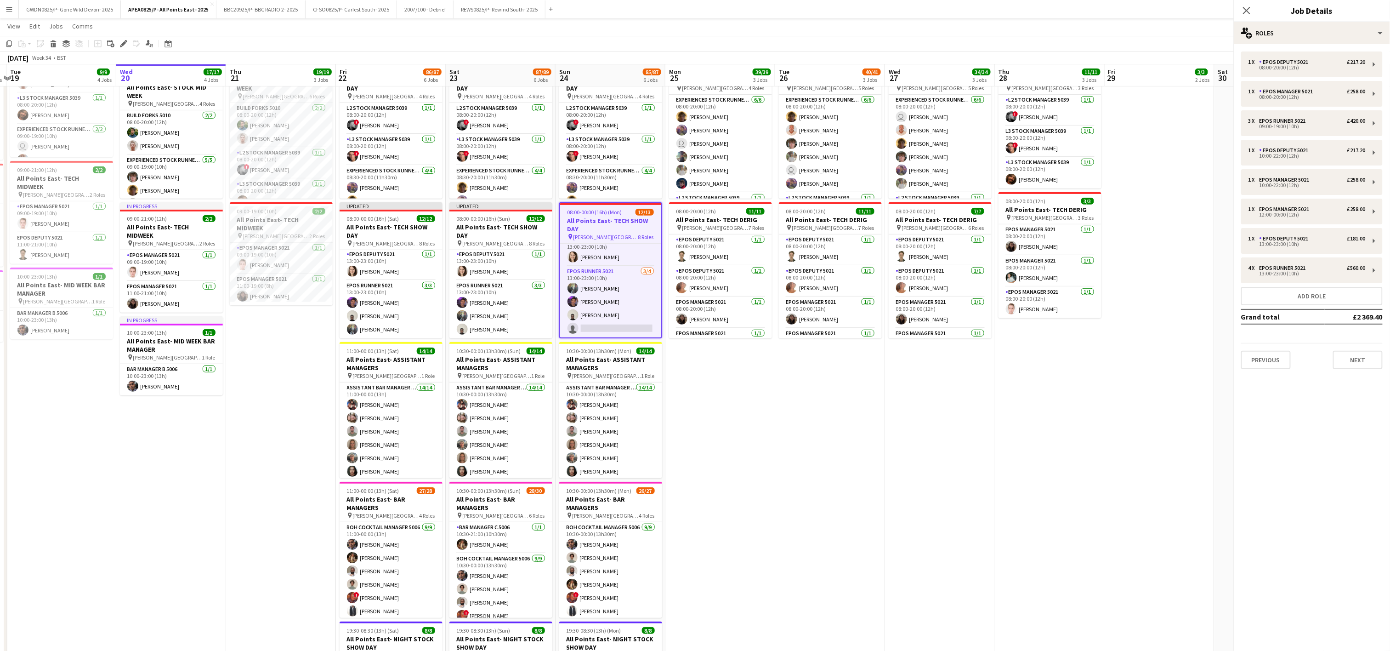
scroll to position [220, 0]
click at [1267, 262] on div "4 x EPOS Runner 5021 £560.00 13:00-23:00 (10h)" at bounding box center [1311, 270] width 141 height 26
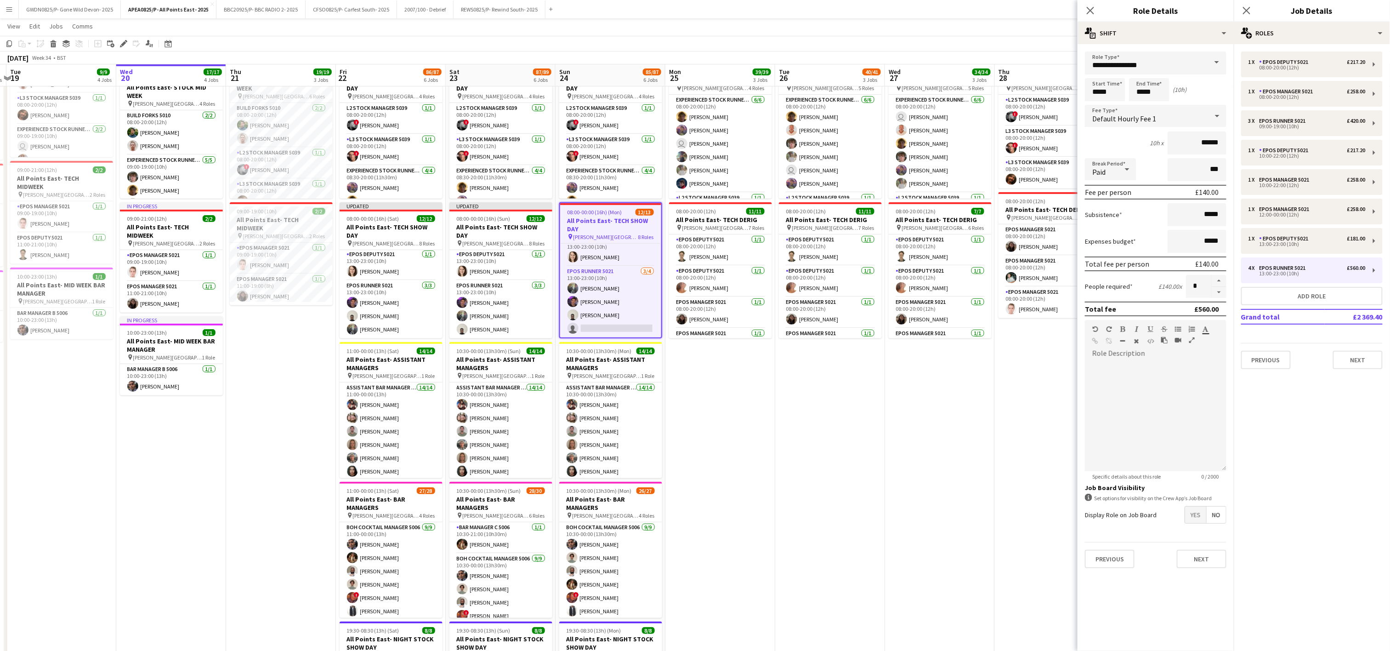
click at [1222, 292] on button "button" at bounding box center [1218, 292] width 15 height 11
type input "*"
click at [865, 458] on app-date-cell "08:00-20:00 (12h) 18/19 All Points East- DERIG pin [PERSON_NAME][GEOGRAPHIC_DAT…" at bounding box center [830, 347] width 110 height 856
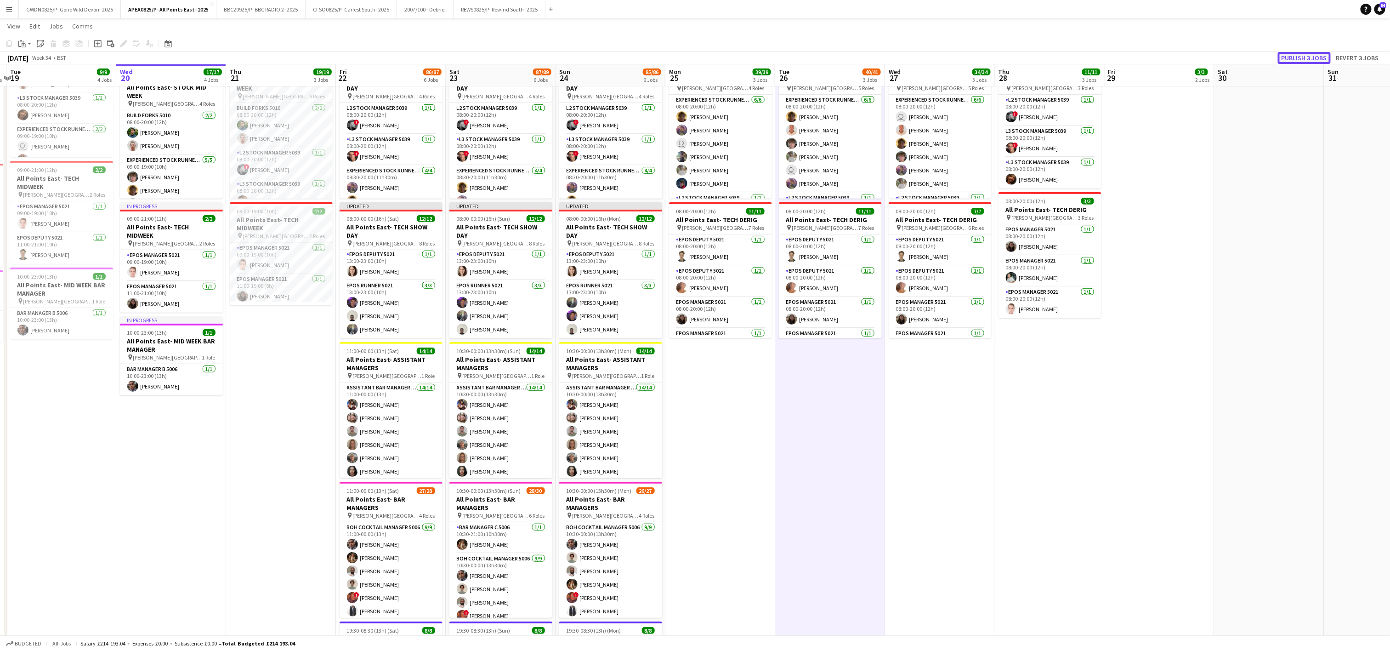
drag, startPoint x: 1304, startPoint y: 56, endPoint x: 1231, endPoint y: 84, distance: 77.8
click at [1303, 56] on button "Publish 3 jobs" at bounding box center [1304, 58] width 53 height 12
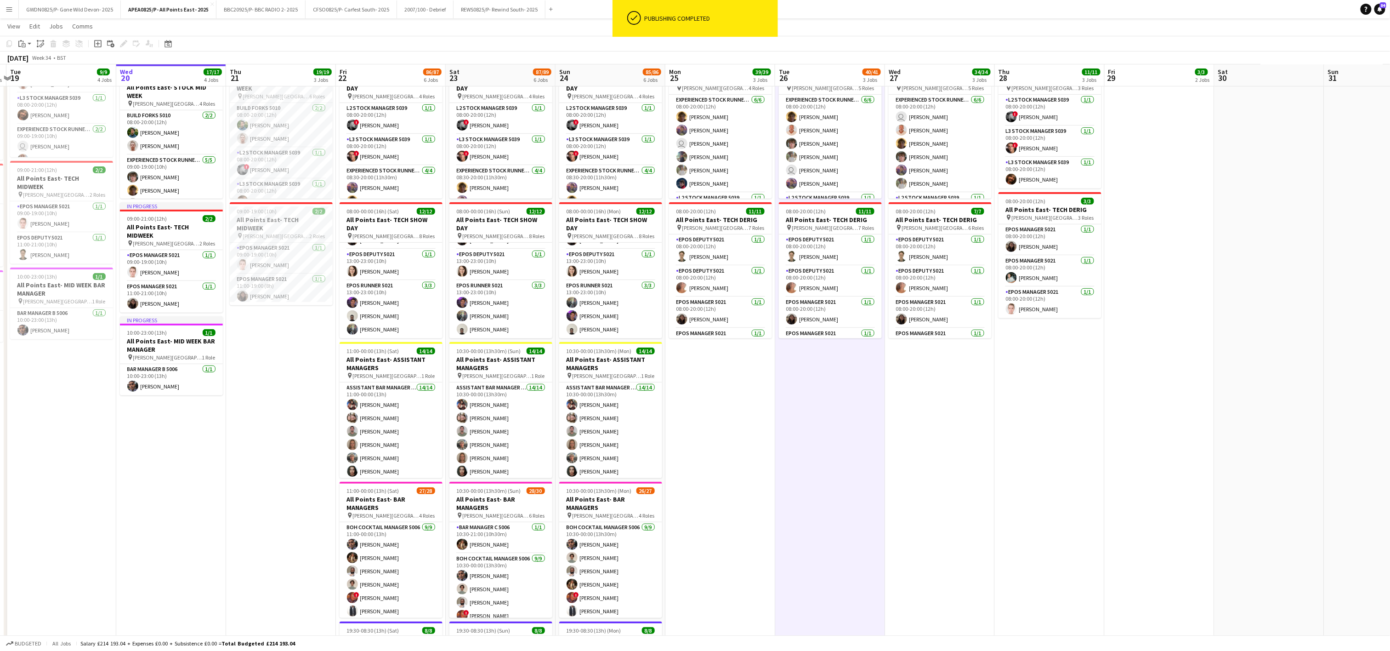
scroll to position [212, 0]
click at [923, 504] on app-date-cell "08:00-20:00 (12h) 16/16 All Points East- DERIG pin [PERSON_NAME] [GEOGRAPHIC_DA…" at bounding box center [940, 347] width 110 height 856
